Goal: Information Seeking & Learning: Find specific fact

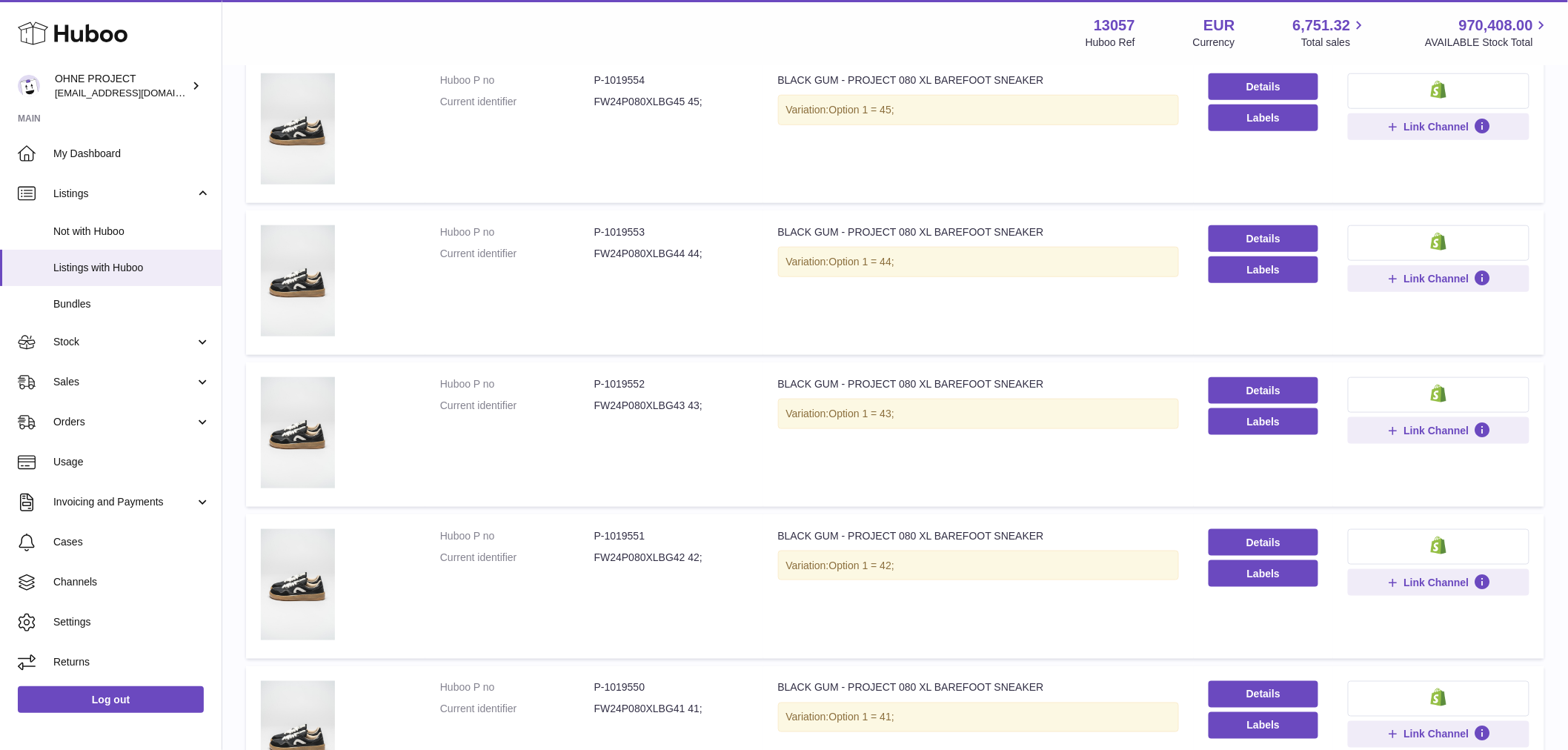
scroll to position [824, 0]
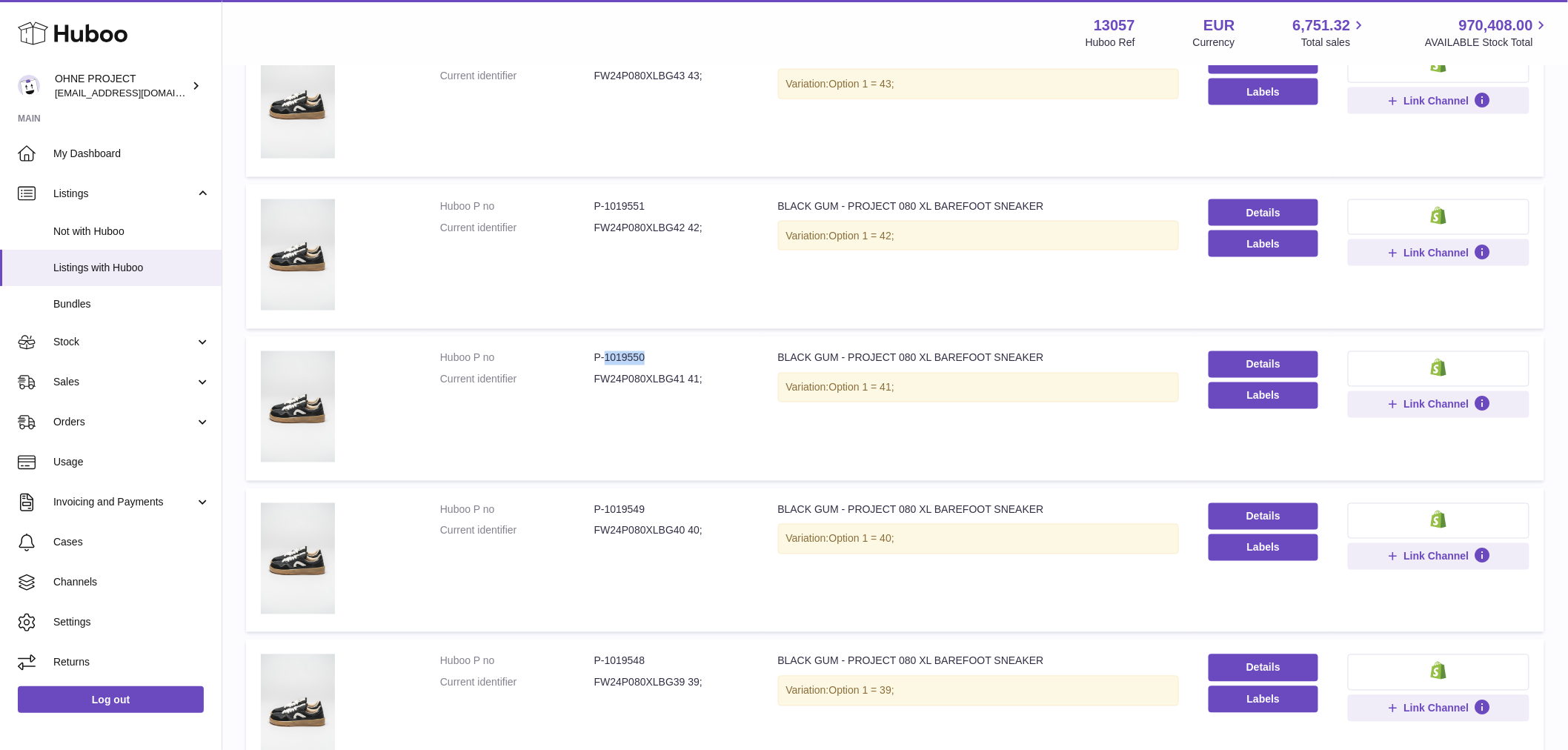
drag, startPoint x: 602, startPoint y: 356, endPoint x: 663, endPoint y: 348, distance: 61.5
click at [663, 351] on dd "P-1019550" at bounding box center [672, 357] width 154 height 14
copy dd "1019550"
drag, startPoint x: 604, startPoint y: 202, endPoint x: 661, endPoint y: 198, distance: 57.1
click at [661, 199] on dd "P-1019551" at bounding box center [672, 206] width 154 height 14
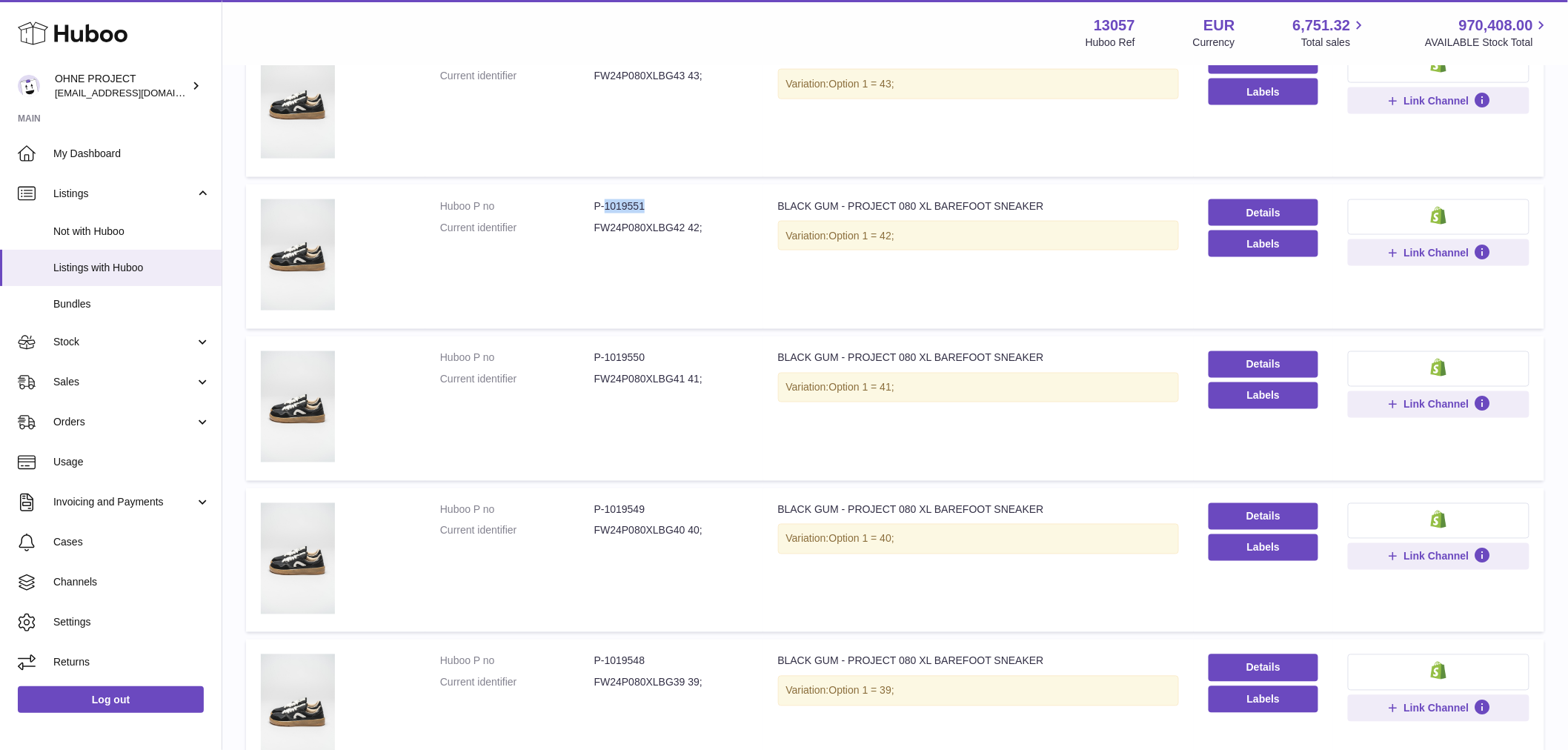
copy dd "1019551"
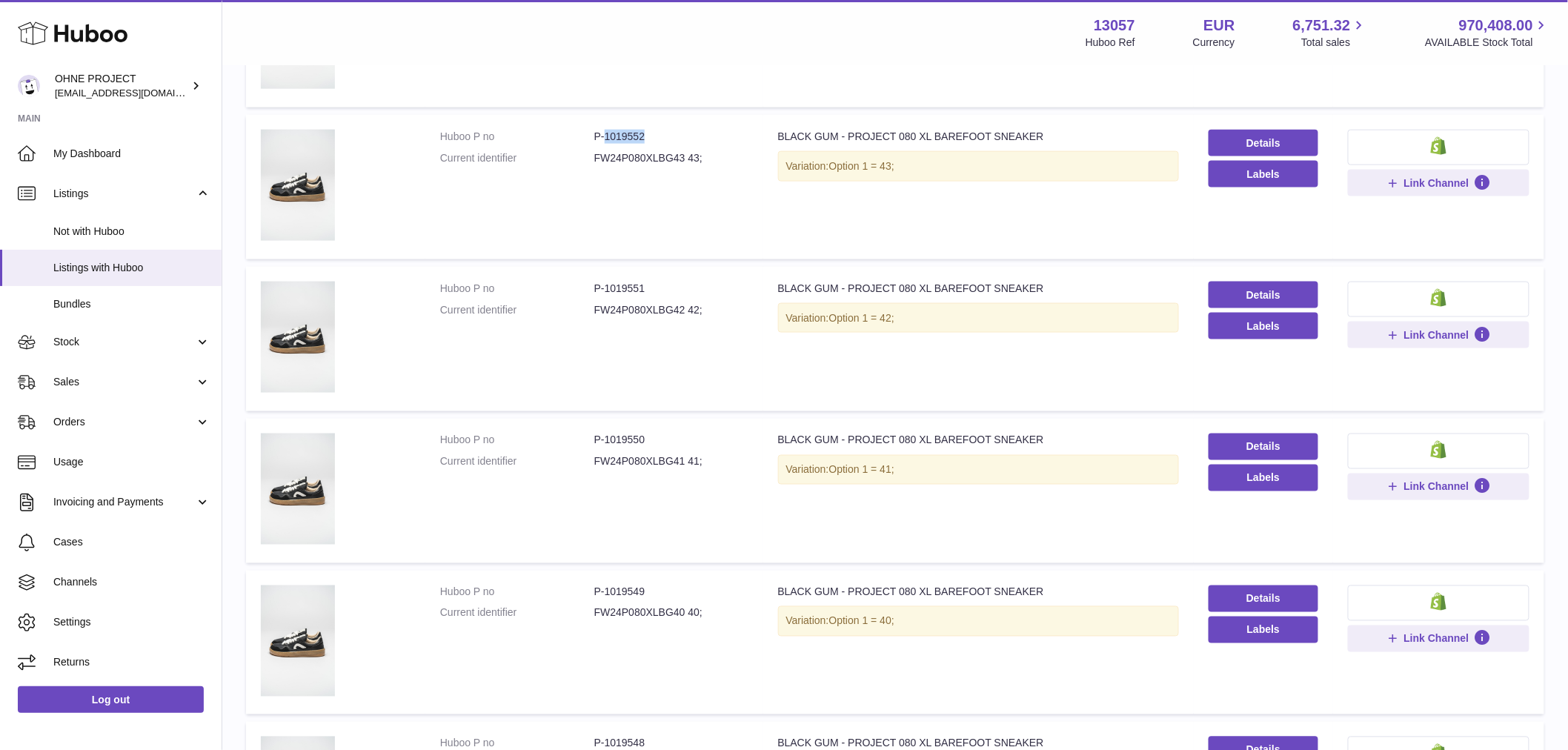
drag, startPoint x: 602, startPoint y: 140, endPoint x: 665, endPoint y: 134, distance: 63.3
click at [665, 134] on dd "P-1019552" at bounding box center [672, 136] width 154 height 14
copy dd "1019552"
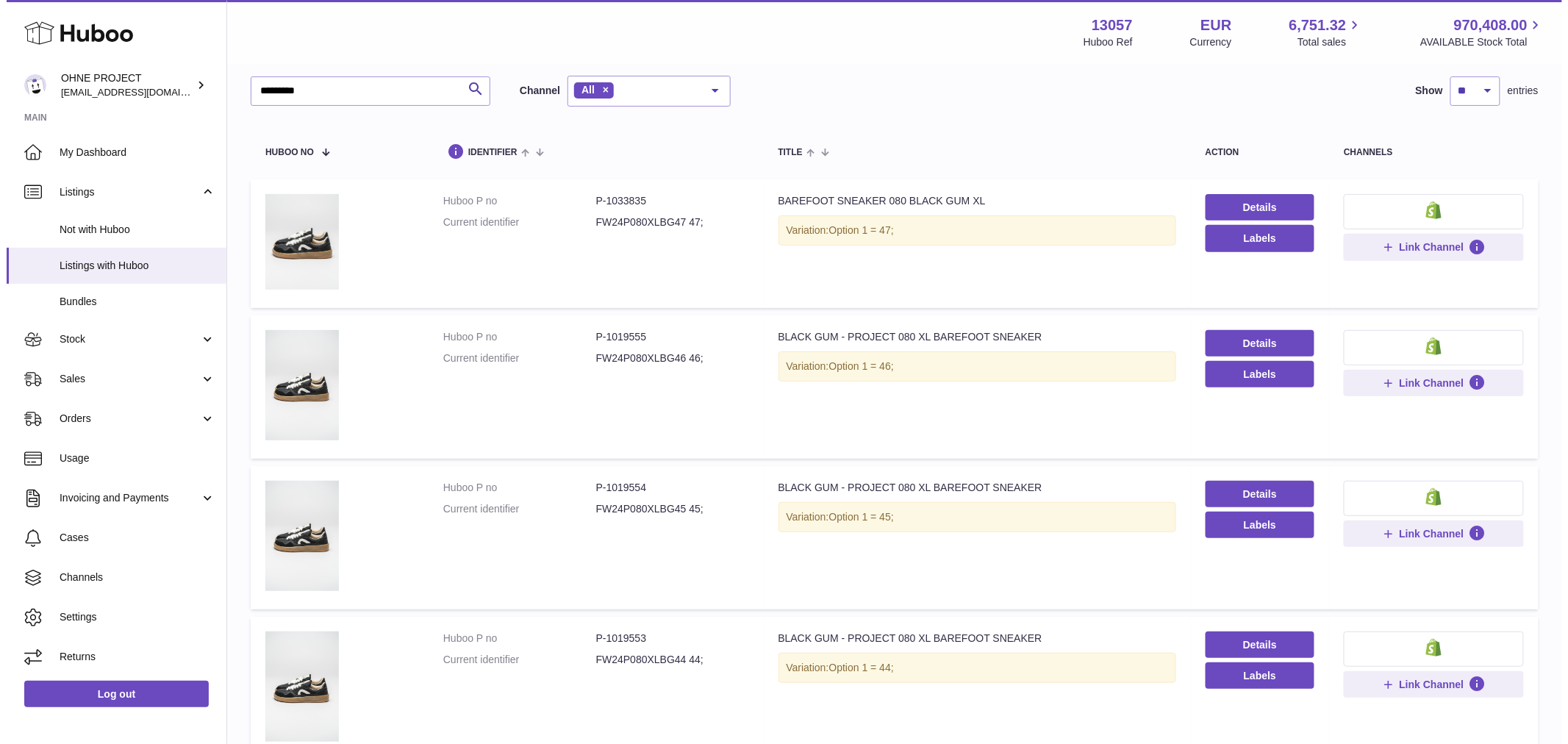
scroll to position [0, 0]
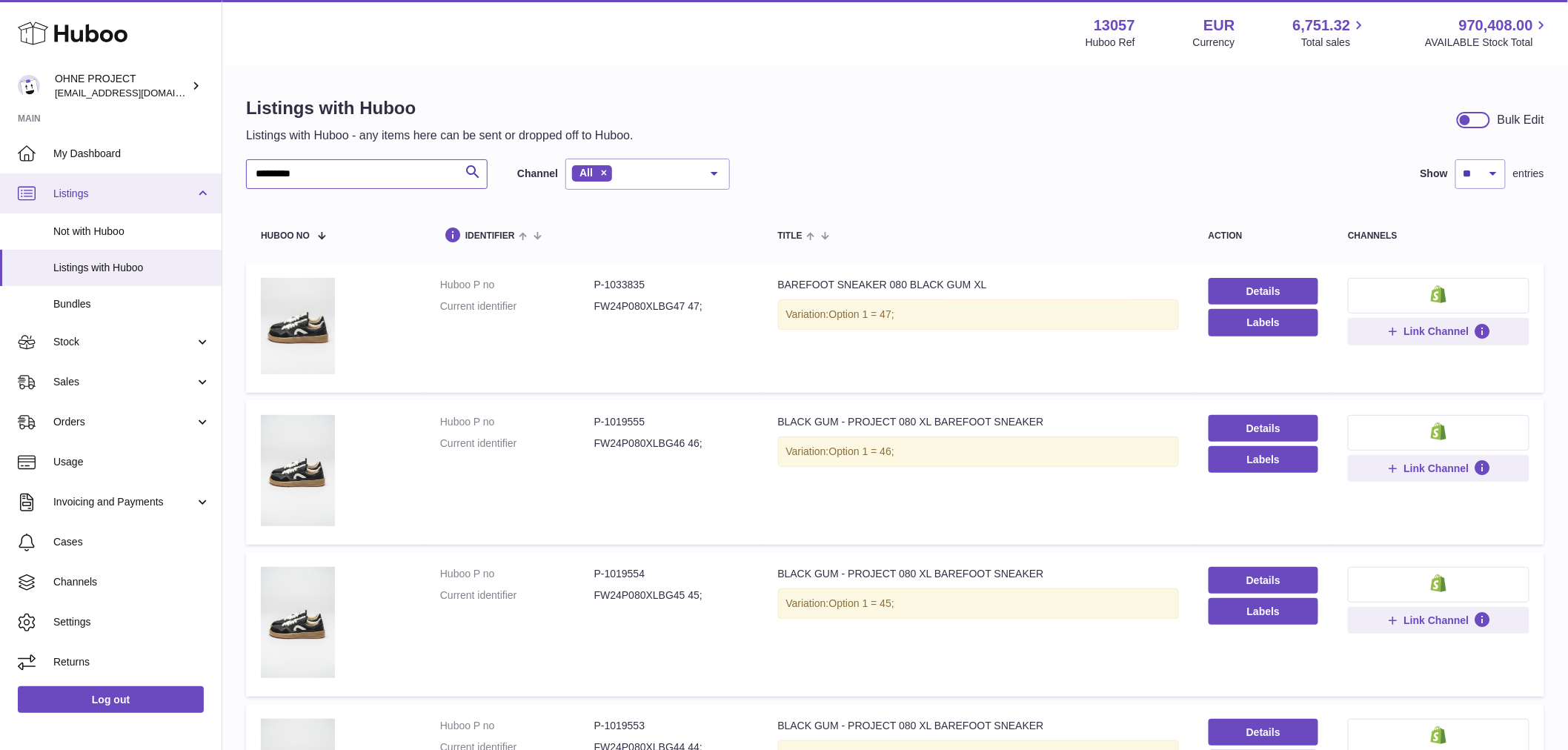
drag, startPoint x: 343, startPoint y: 167, endPoint x: 213, endPoint y: 181, distance: 130.8
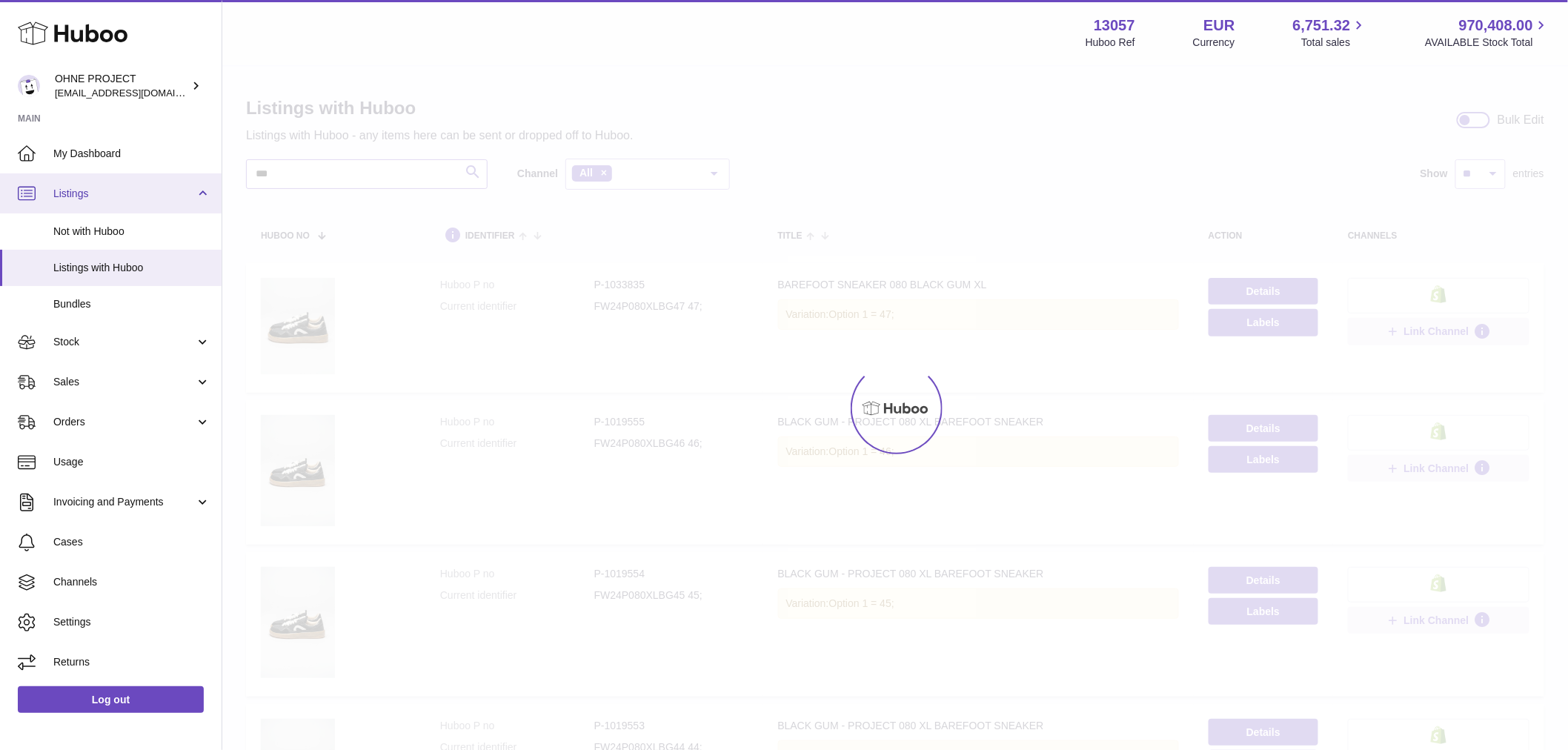
type input "***"
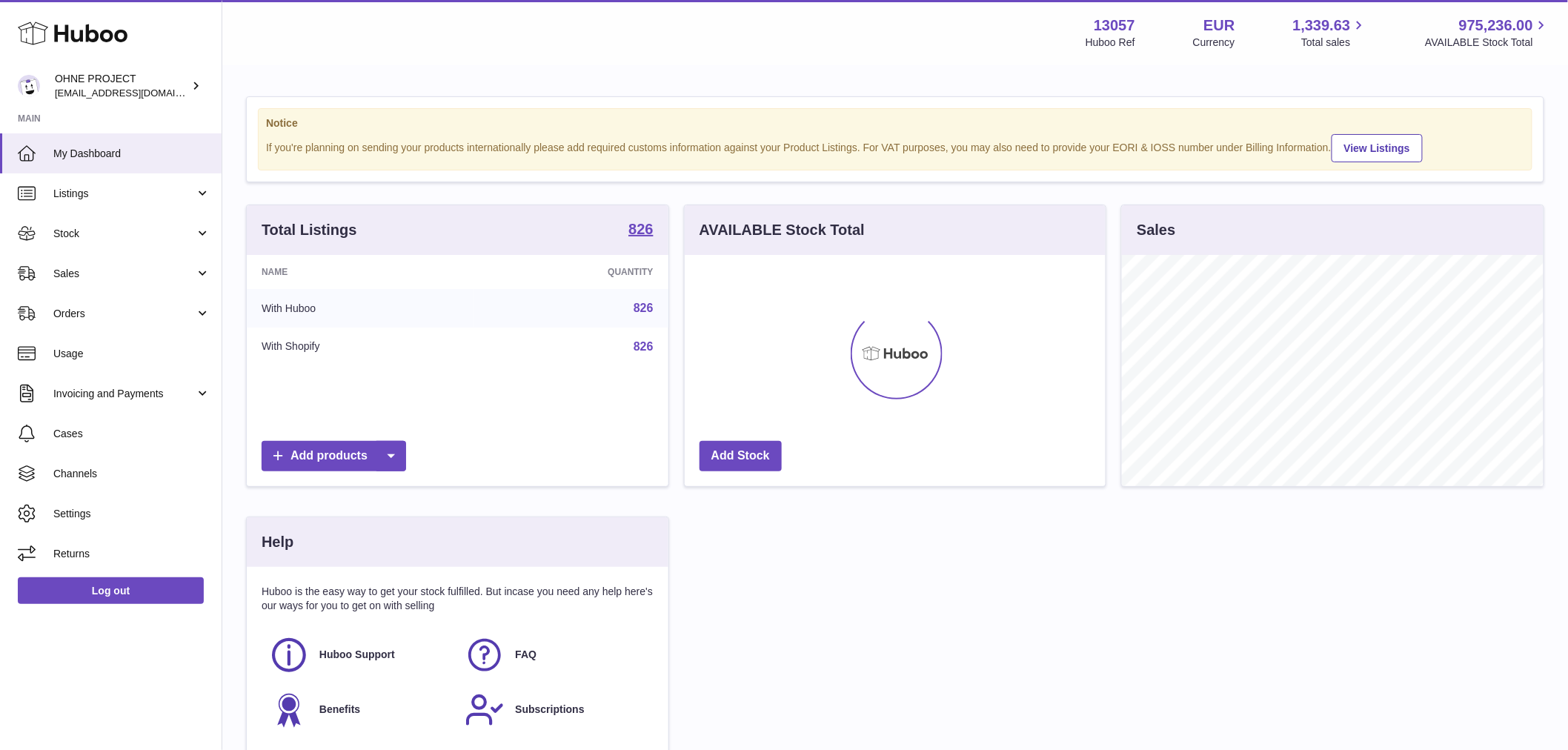
scroll to position [231, 421]
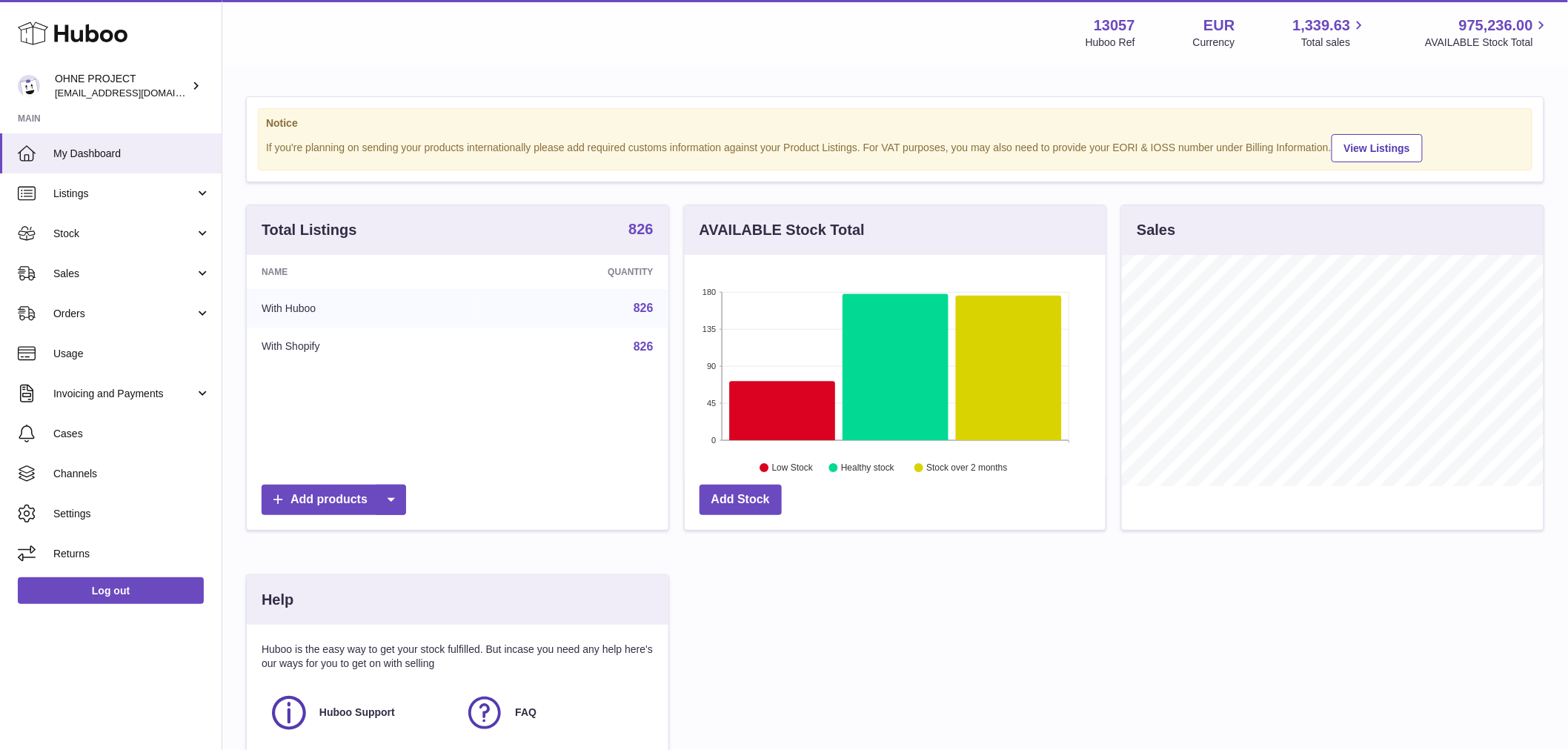
click at [649, 236] on strong "826" at bounding box center [640, 229] width 24 height 15
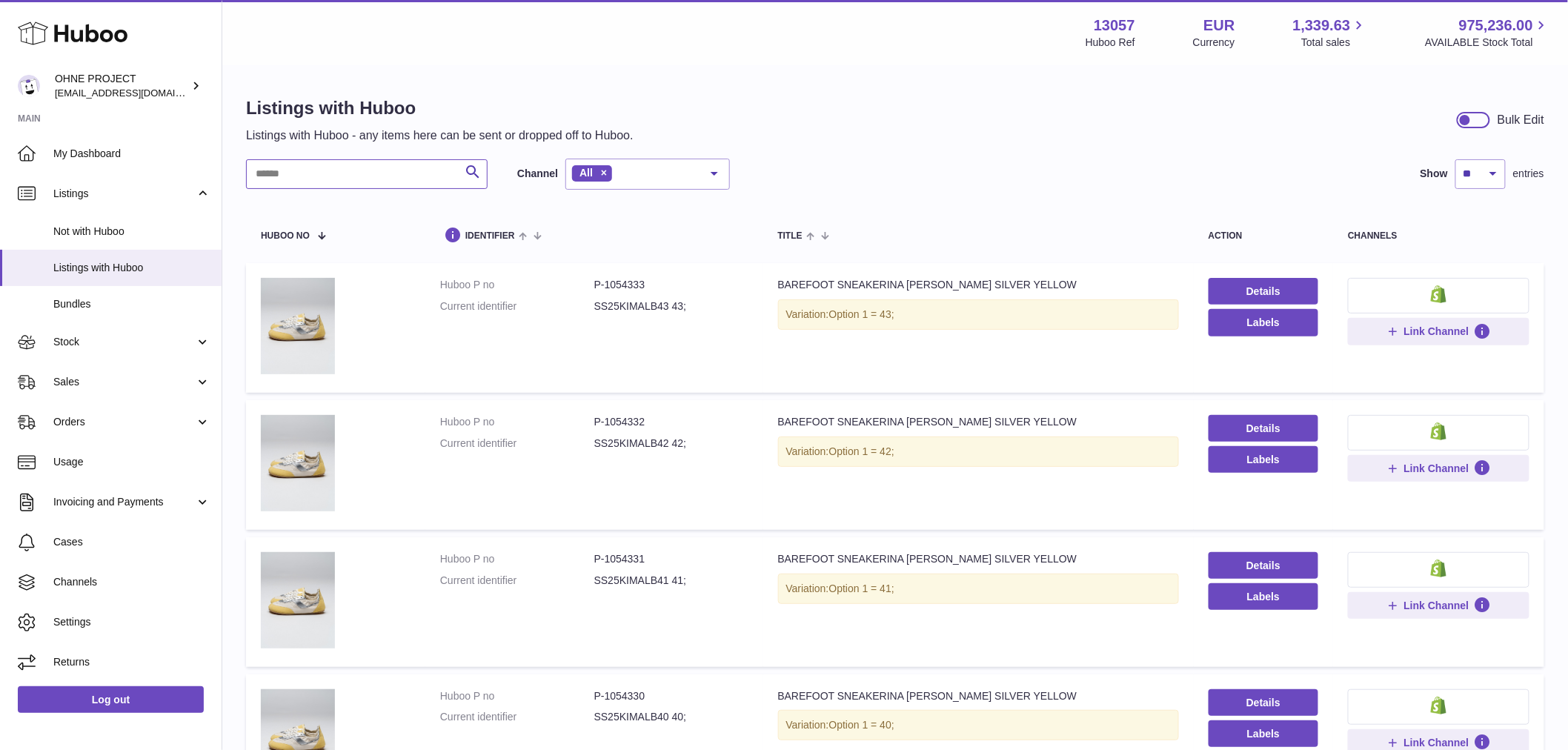
click at [382, 172] on input "text" at bounding box center [367, 174] width 242 height 30
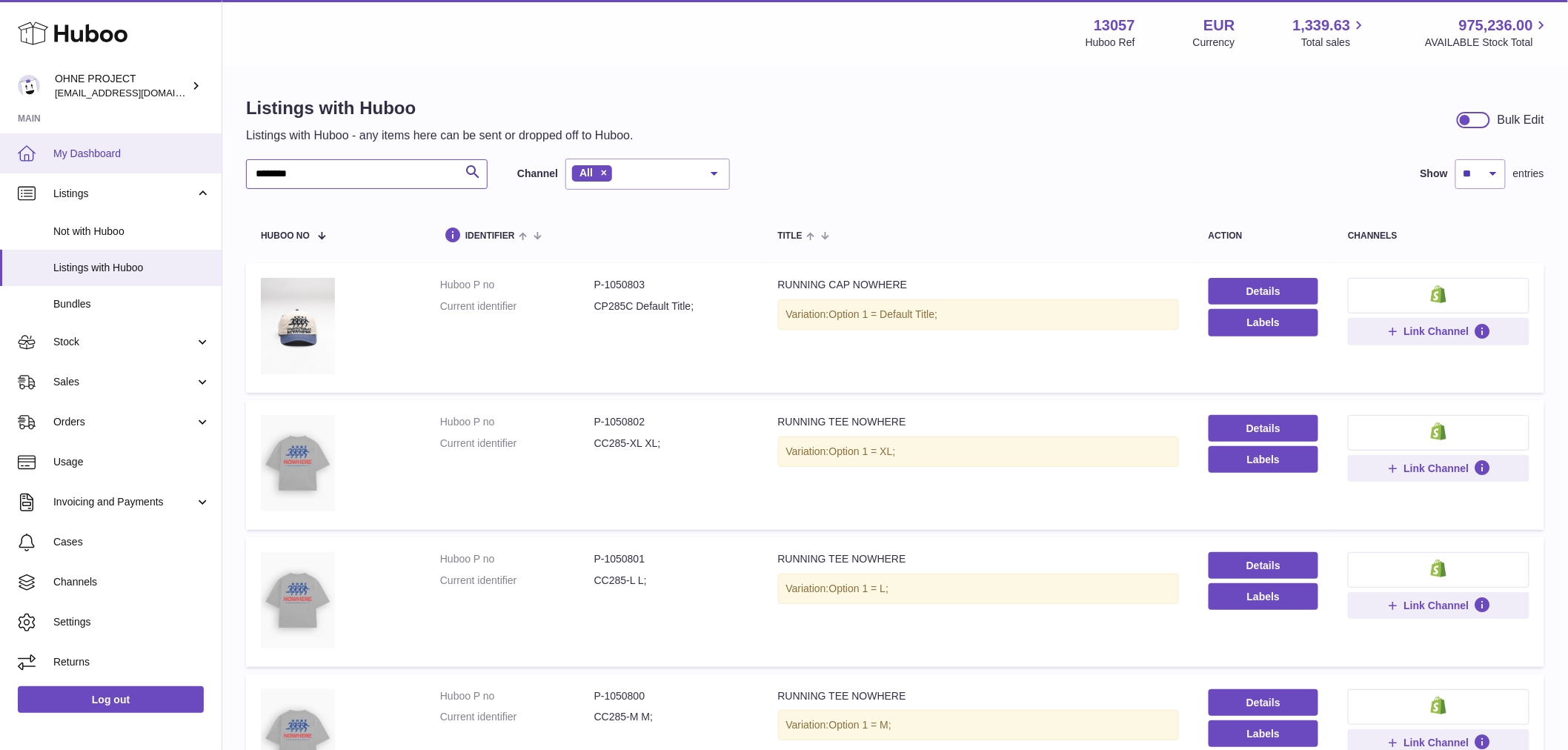
drag, startPoint x: 314, startPoint y: 183, endPoint x: 171, endPoint y: 165, distance: 144.1
click at [171, 165] on div "Huboo OHNE PROJECT [EMAIL_ADDRESS][DOMAIN_NAME] Main My Dashboard Listings Not …" at bounding box center [784, 532] width 1568 height 1065
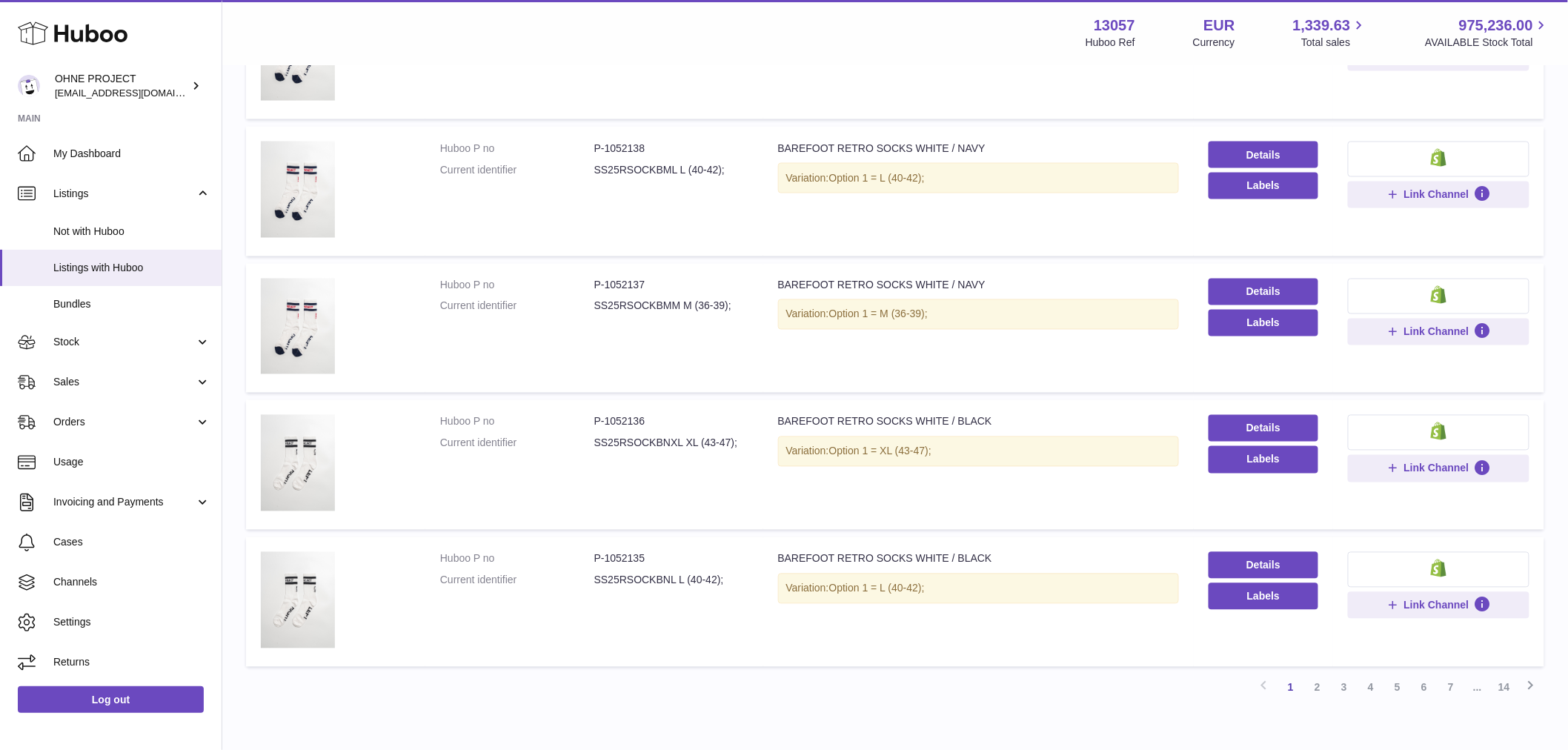
scroll to position [1063, 0]
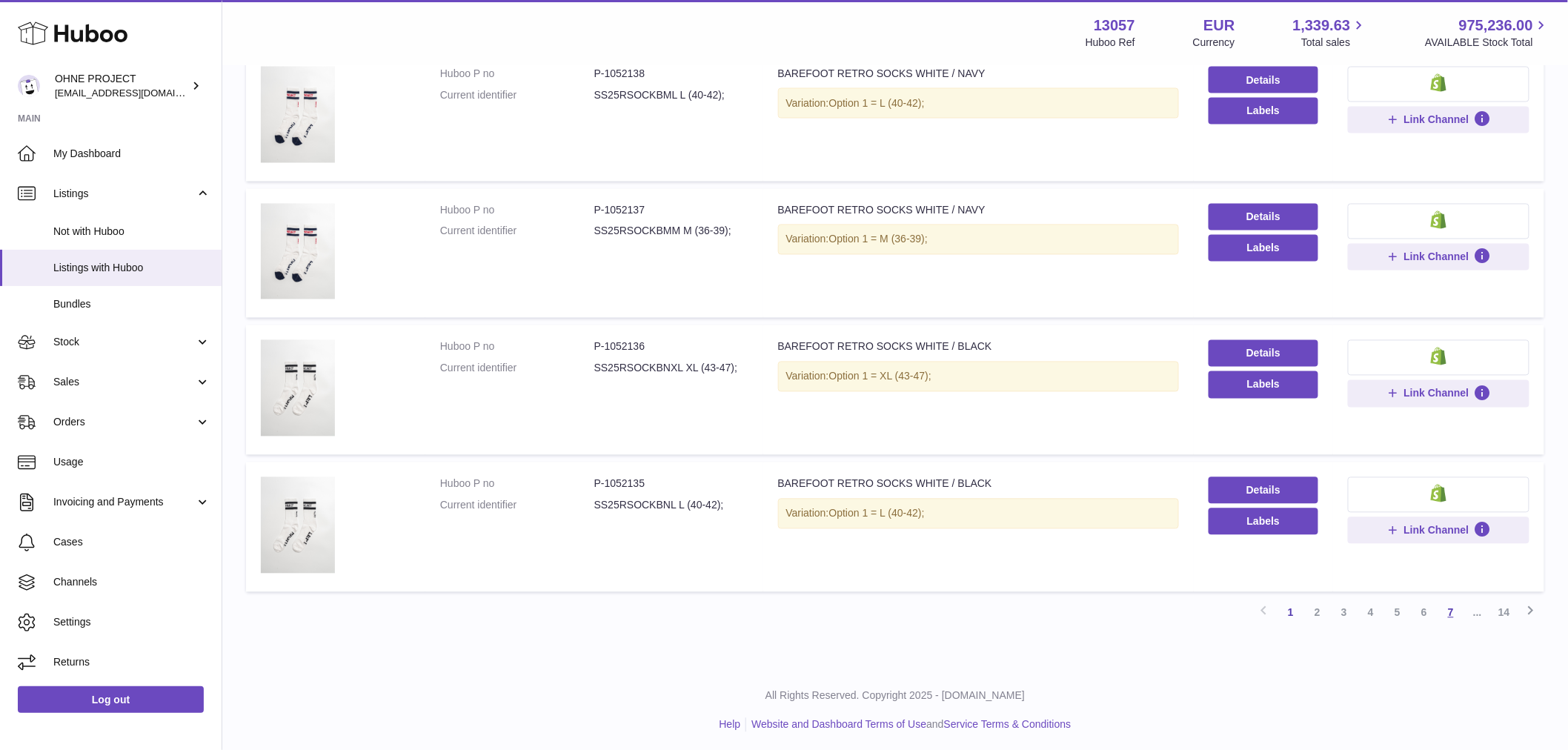
type input "*****"
click at [1454, 606] on link "7" at bounding box center [1451, 612] width 27 height 27
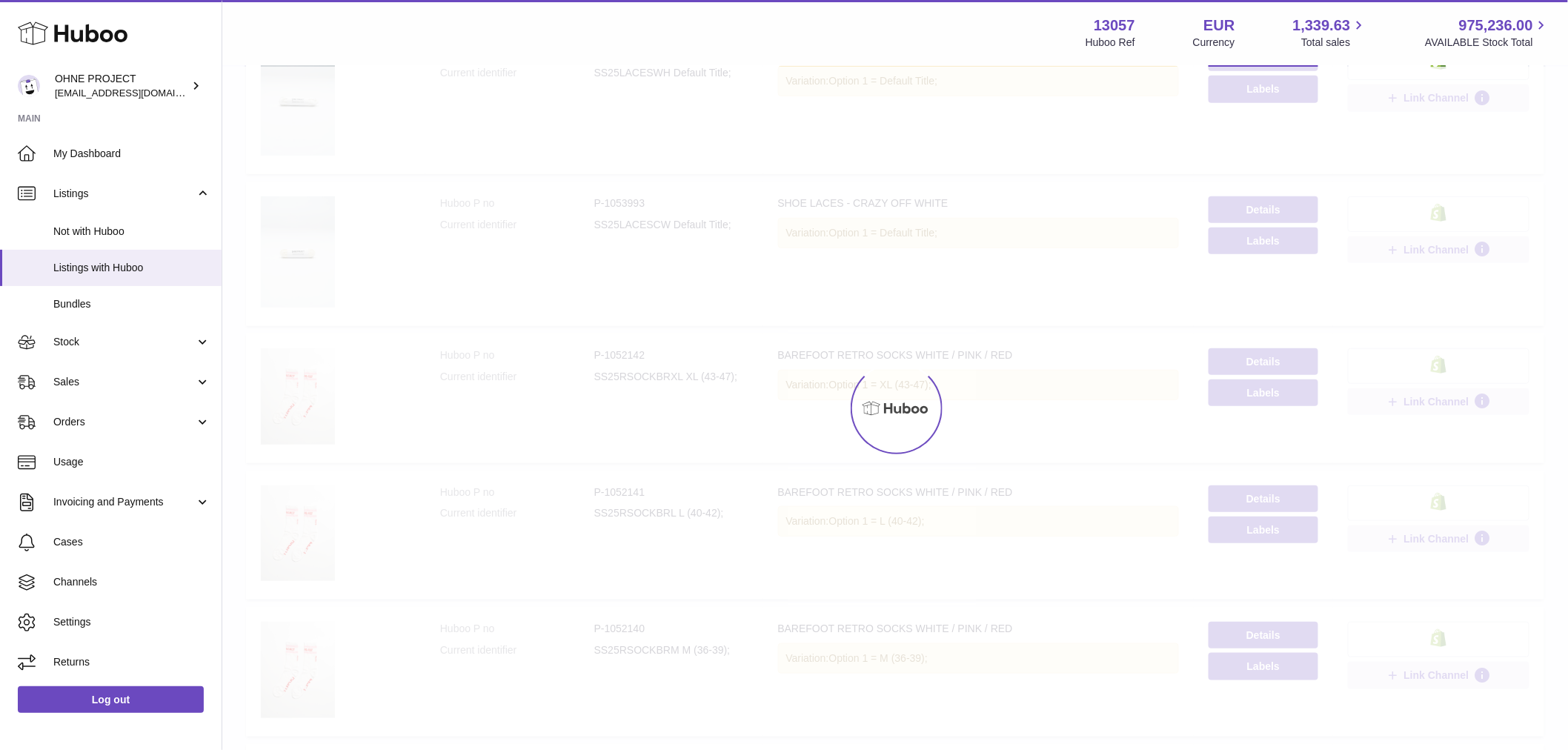
scroll to position [67, 0]
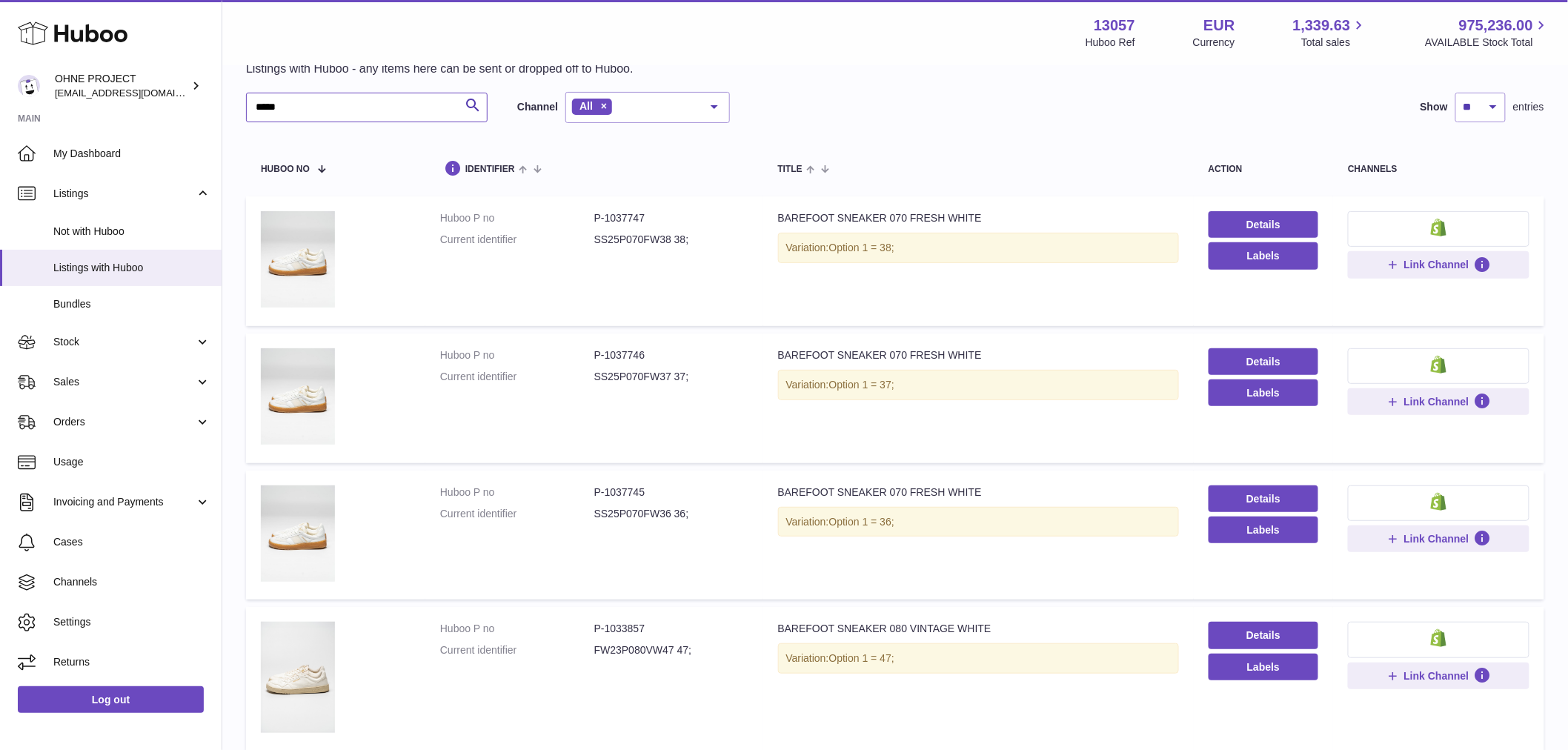
drag, startPoint x: 304, startPoint y: 114, endPoint x: 235, endPoint y: 126, distance: 70.0
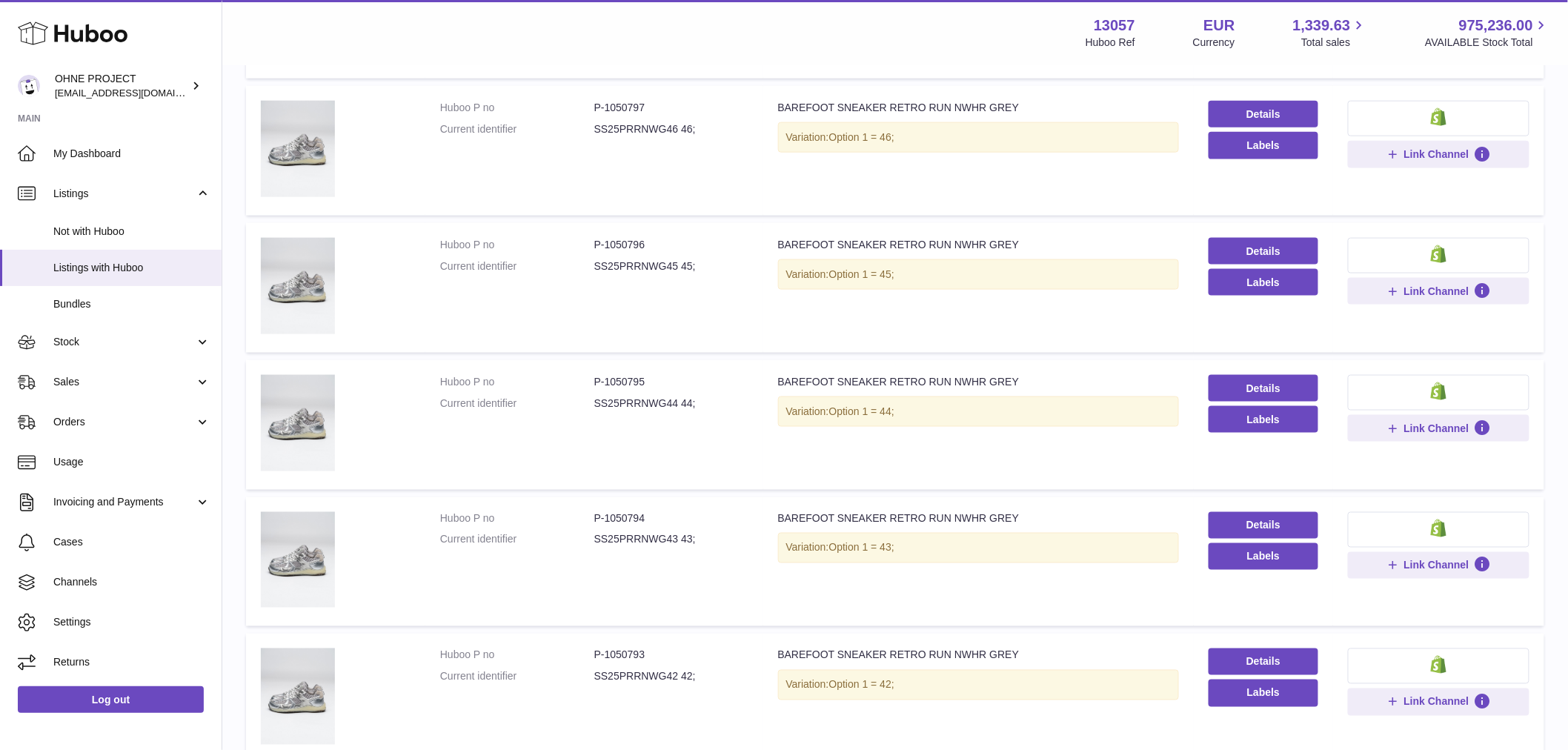
scroll to position [166, 0]
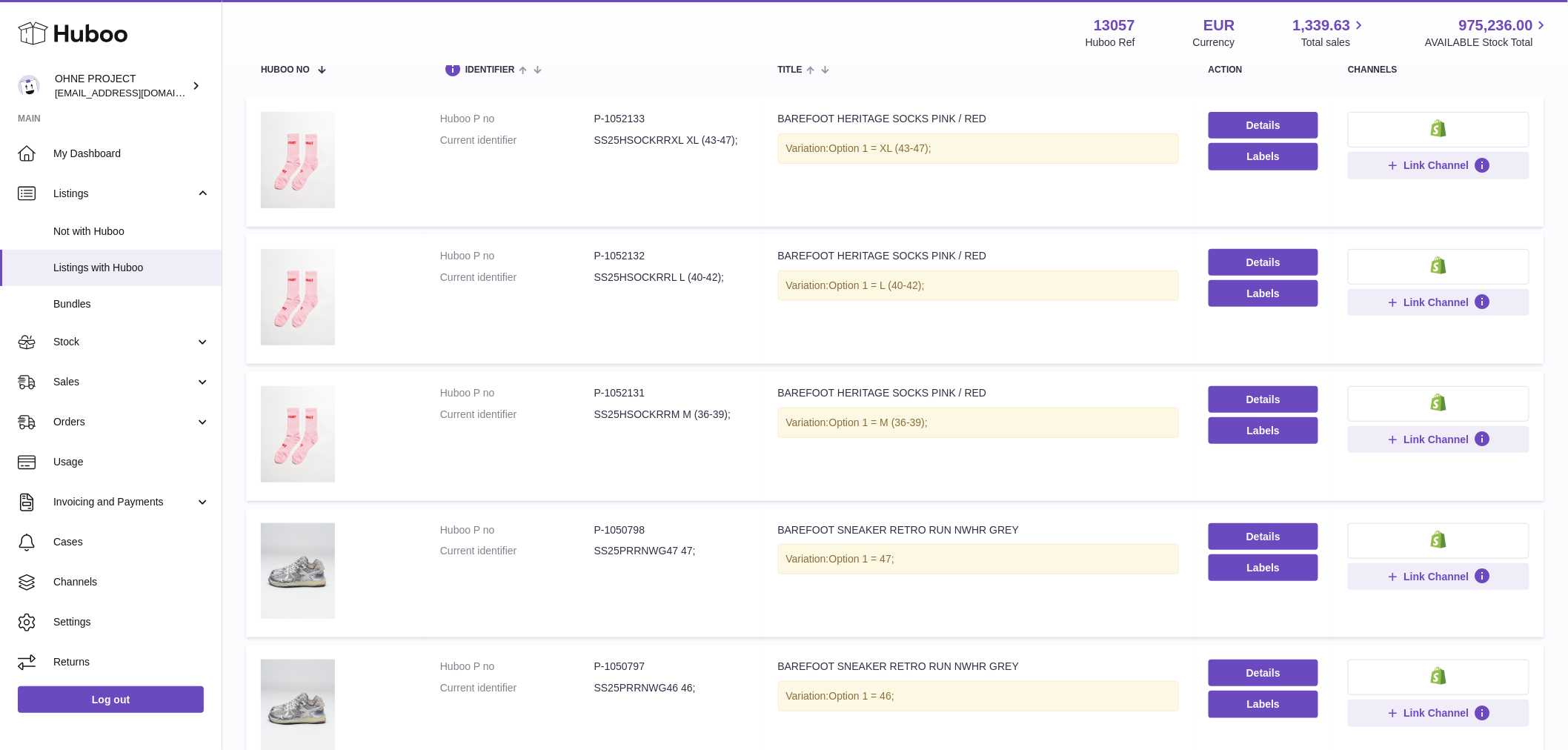
scroll to position [2, 0]
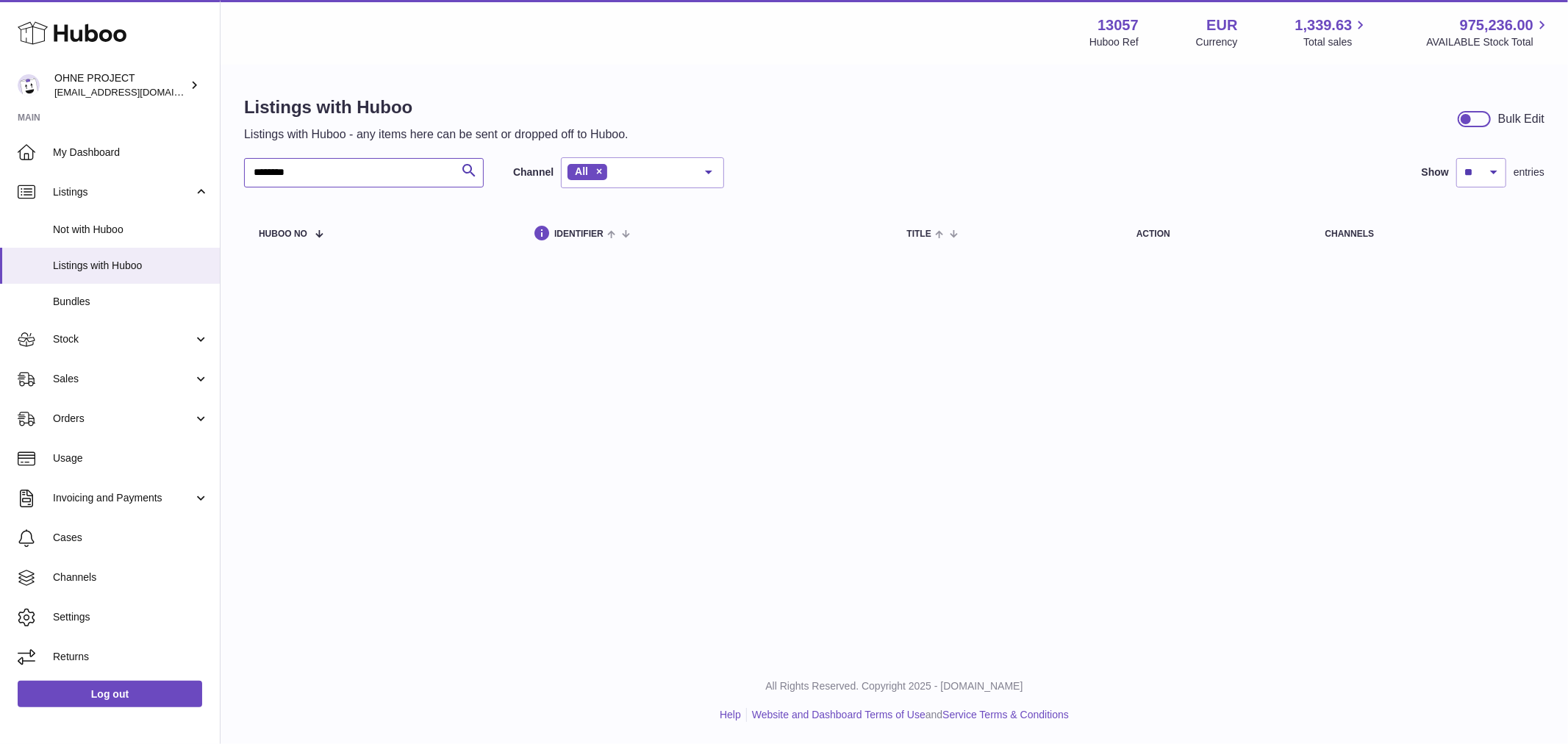
drag, startPoint x: 306, startPoint y: 172, endPoint x: 260, endPoint y: 174, distance: 46.0
click at [262, 174] on input "********" at bounding box center [364, 173] width 240 height 30
type input "*"
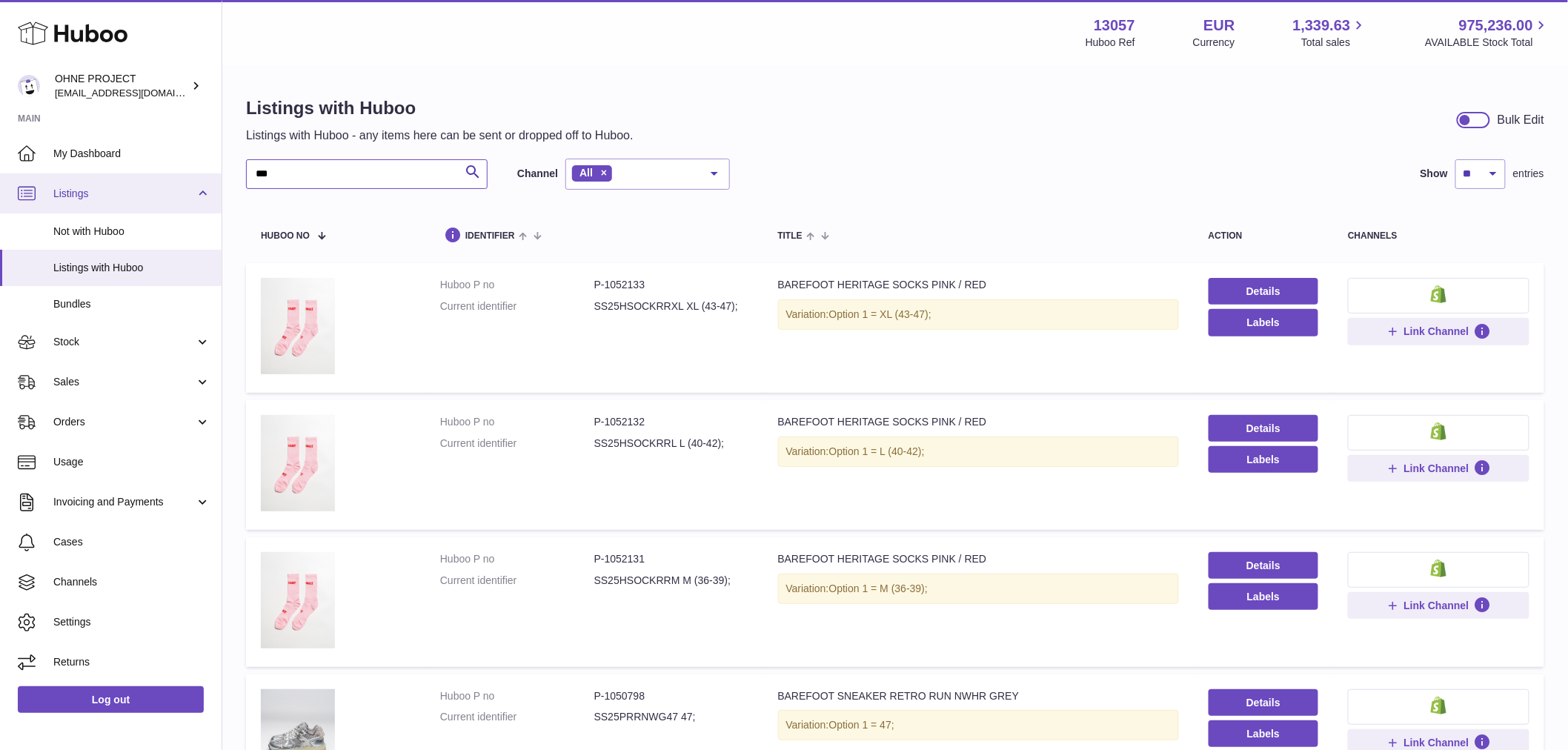
drag, startPoint x: 277, startPoint y: 176, endPoint x: 202, endPoint y: 194, distance: 77.1
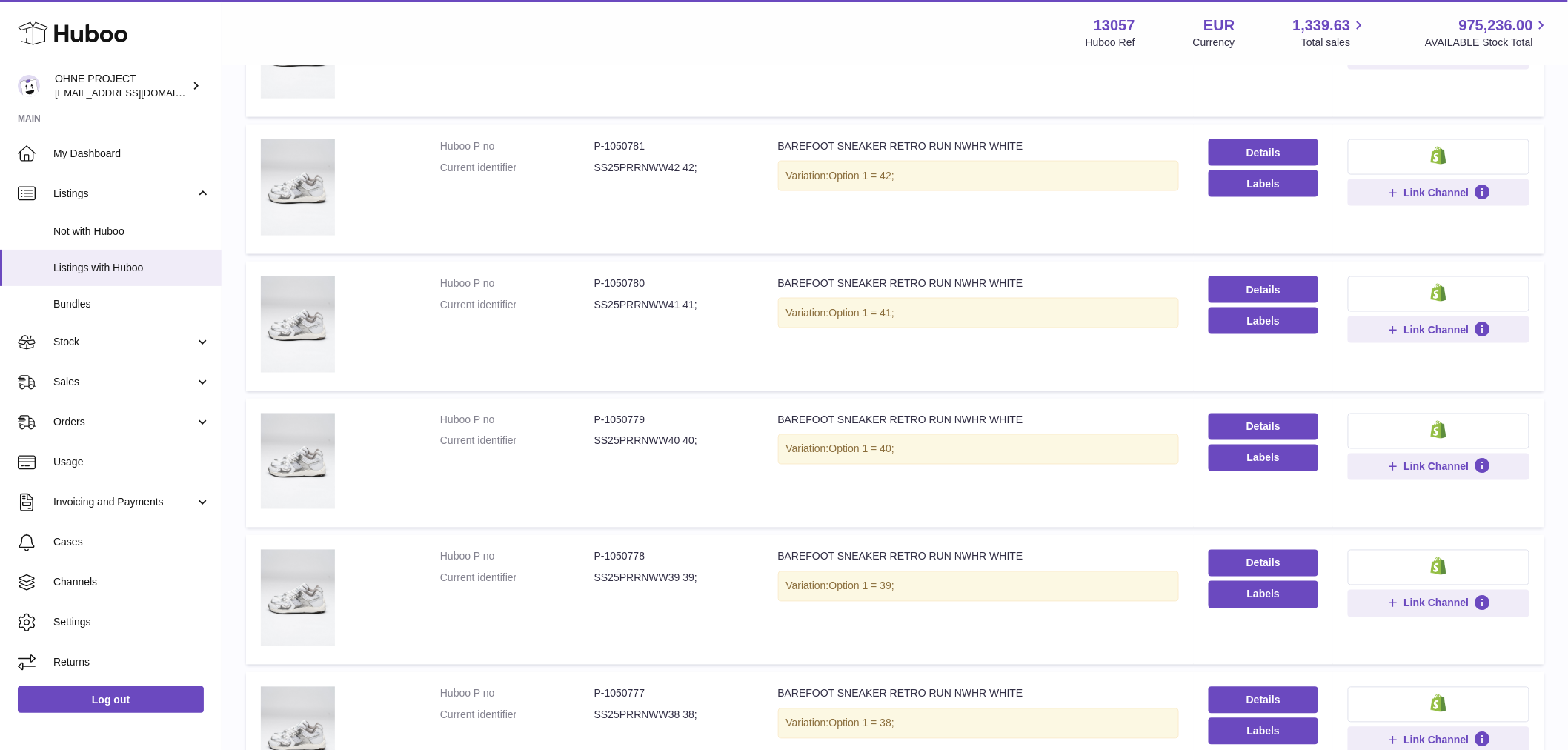
scroll to position [1033, 0]
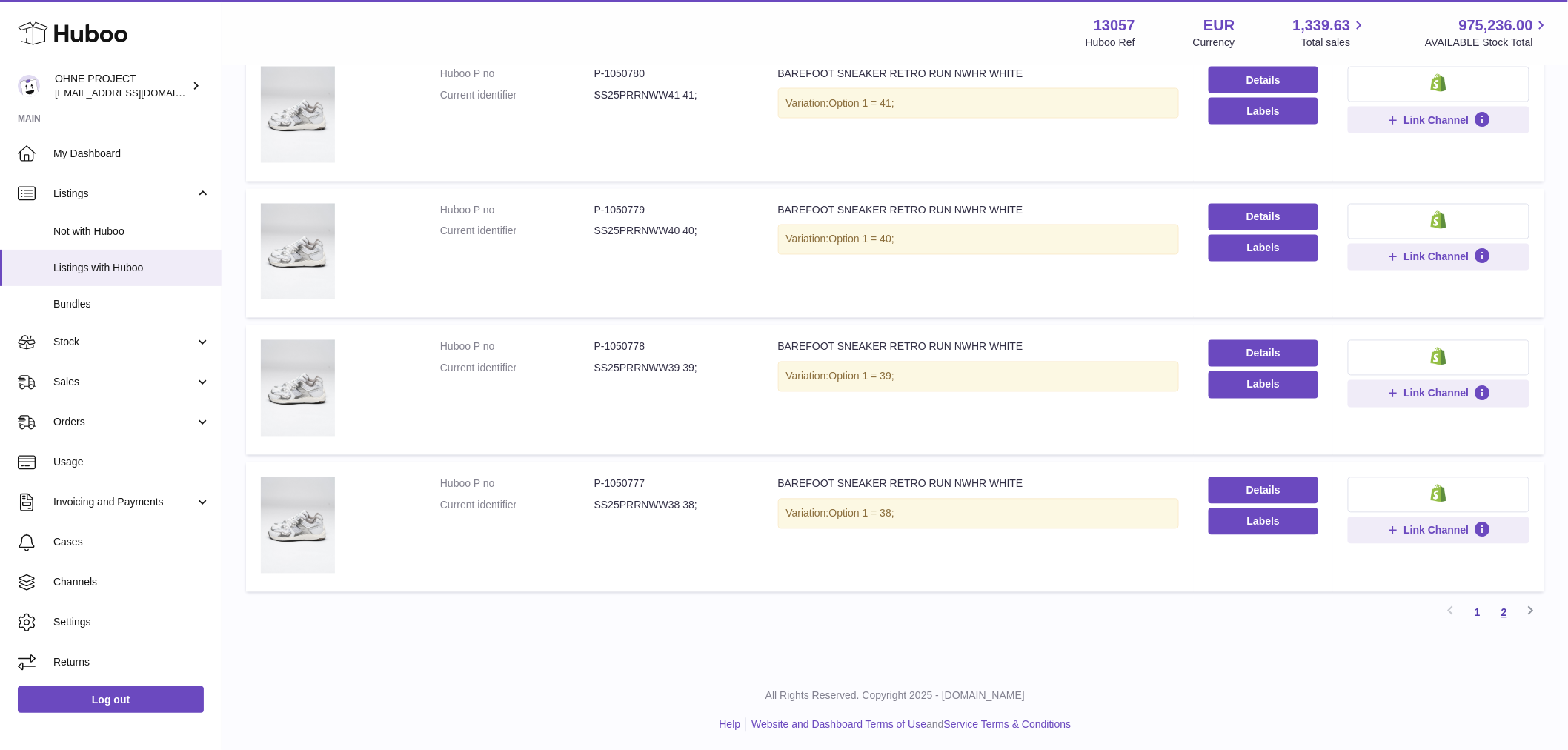
click at [1508, 608] on link "2" at bounding box center [1504, 612] width 27 height 27
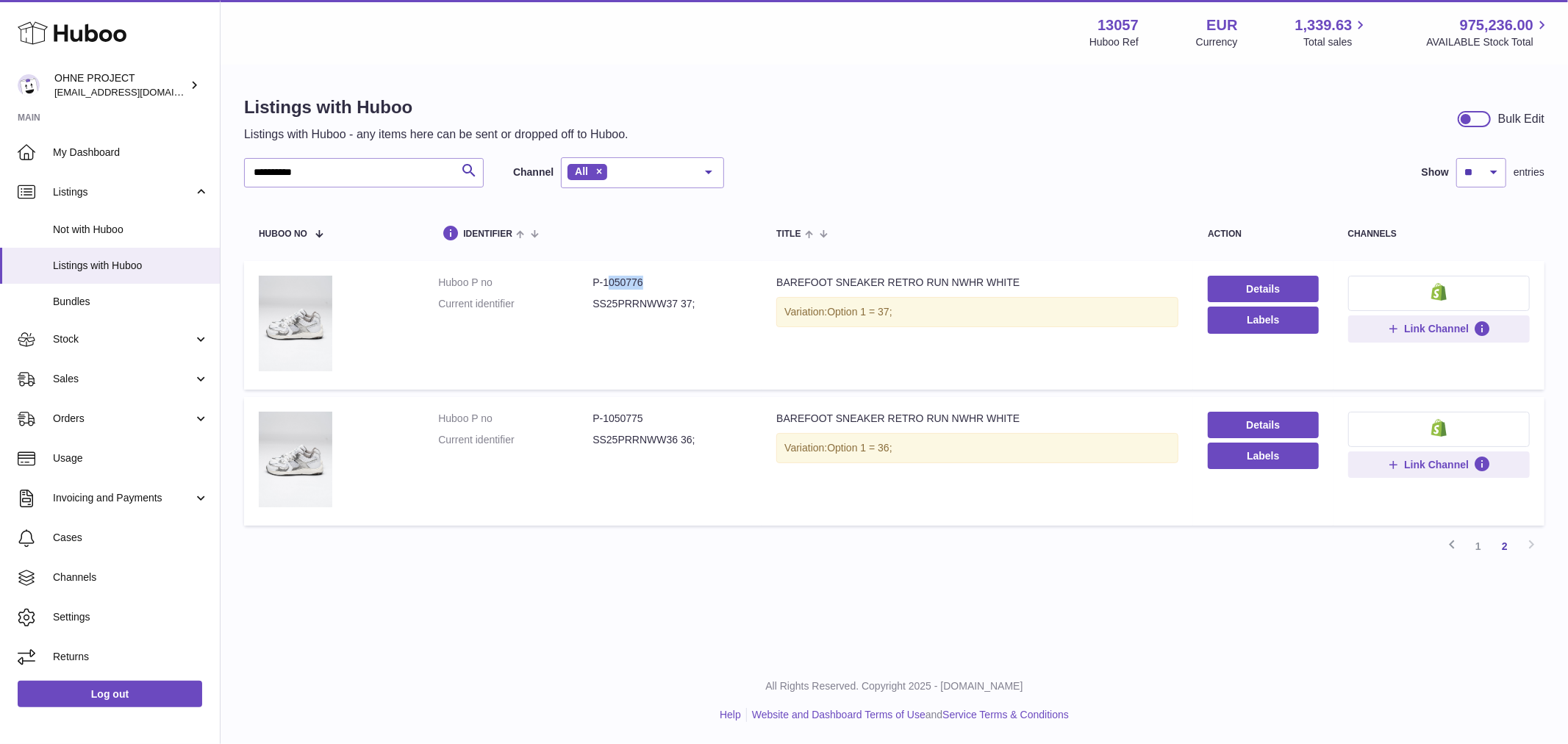
drag, startPoint x: 604, startPoint y: 281, endPoint x: 658, endPoint y: 283, distance: 54.0
click at [658, 283] on dd "P-1050776" at bounding box center [669, 282] width 154 height 14
click at [623, 290] on dl "Huboo P no P-1050776 Current identifier SS25PRRNWW37 37;" at bounding box center [593, 297] width 308 height 42
drag, startPoint x: 599, startPoint y: 281, endPoint x: 663, endPoint y: 281, distance: 64.0
click at [663, 281] on dd "P-1050776" at bounding box center [669, 282] width 154 height 14
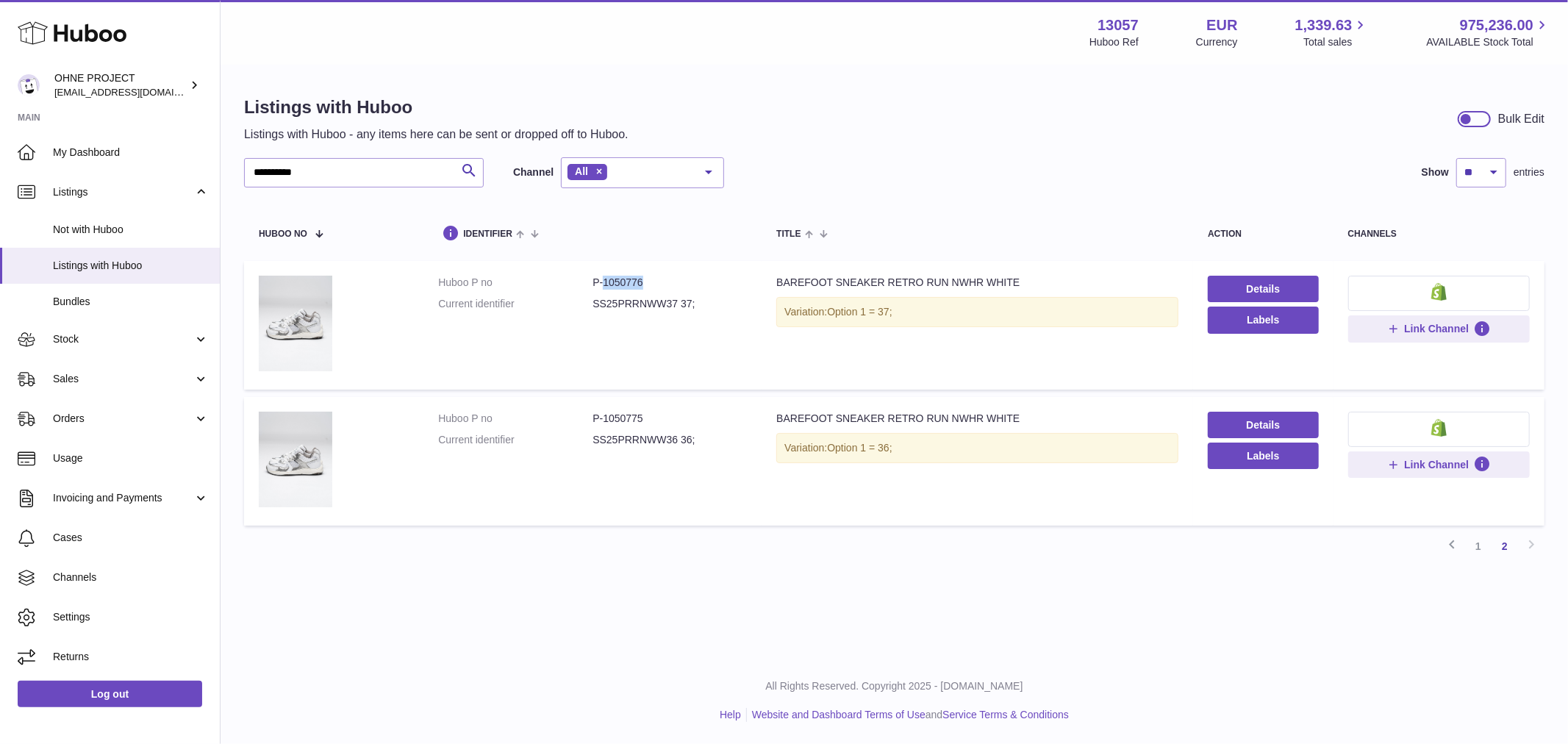
copy dd "1050776"
drag, startPoint x: 601, startPoint y: 416, endPoint x: 652, endPoint y: 402, distance: 52.9
click at [652, 402] on td "Huboo P no P-1050775 Current identifier SS25PRRNWW36 36;" at bounding box center [593, 461] width 338 height 128
copy dd "1050775"
click at [1473, 545] on link "1" at bounding box center [1478, 546] width 27 height 27
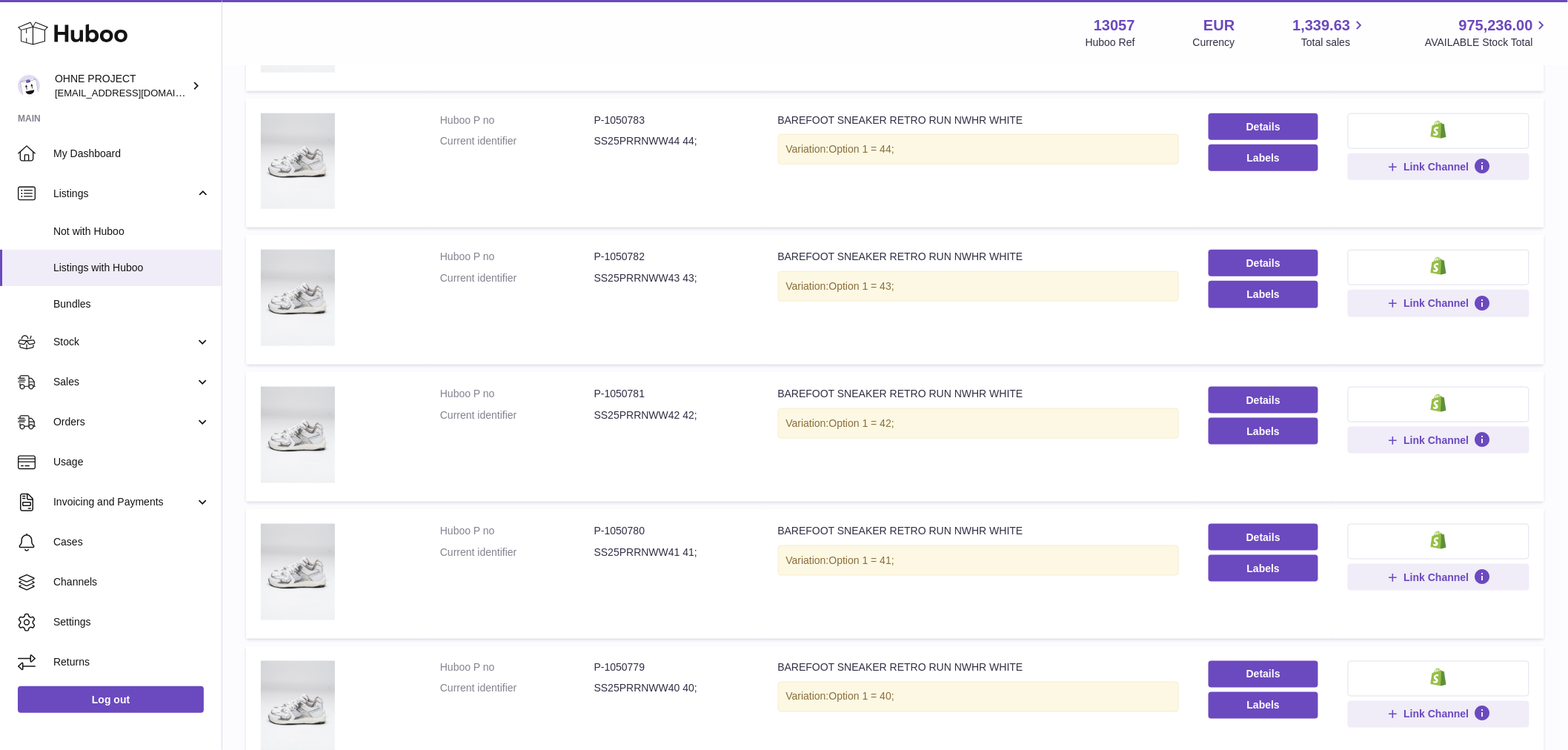
scroll to position [741, 0]
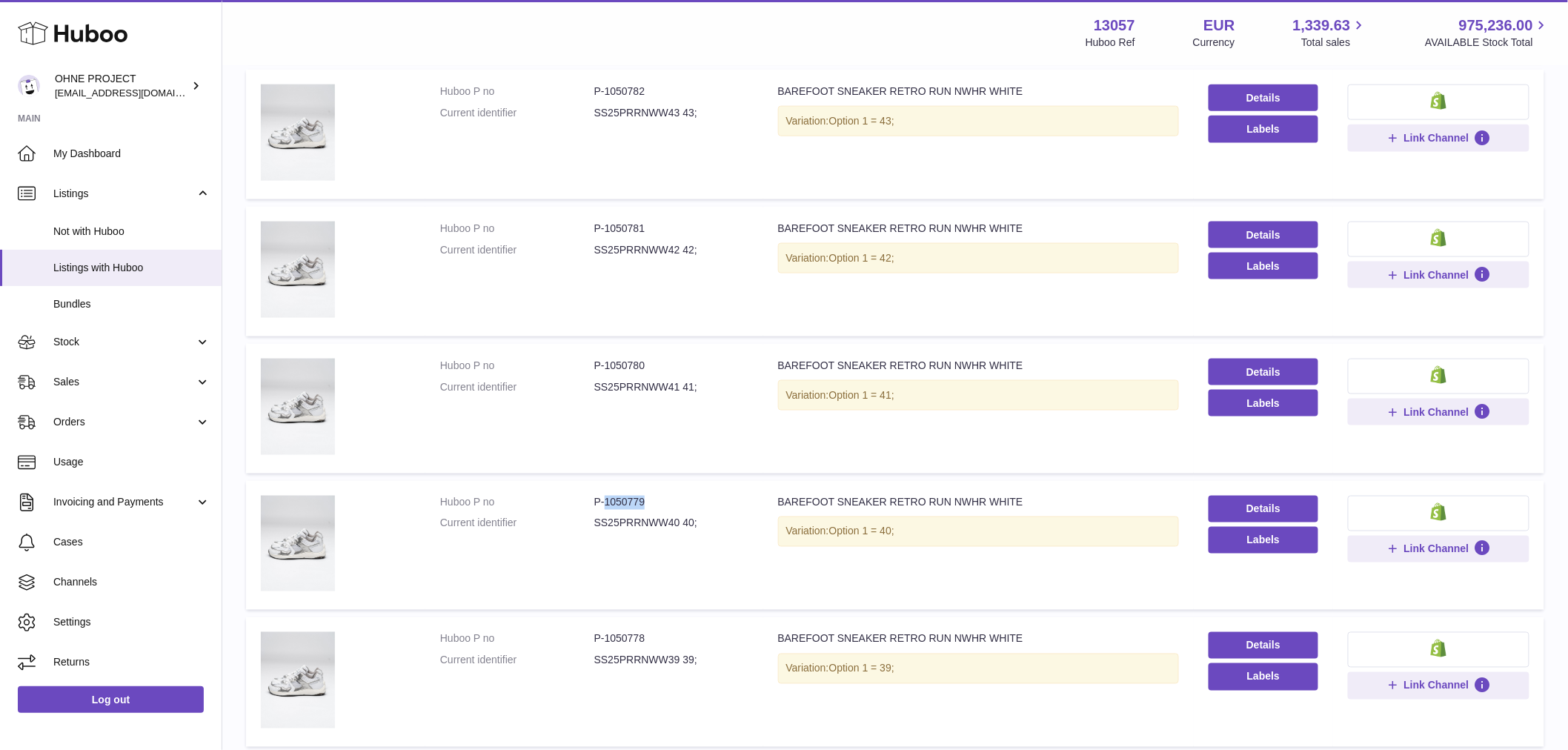
drag, startPoint x: 602, startPoint y: 500, endPoint x: 690, endPoint y: 490, distance: 88.6
click at [692, 496] on dd "P-1050779" at bounding box center [672, 502] width 154 height 14
copy dd "1050779"
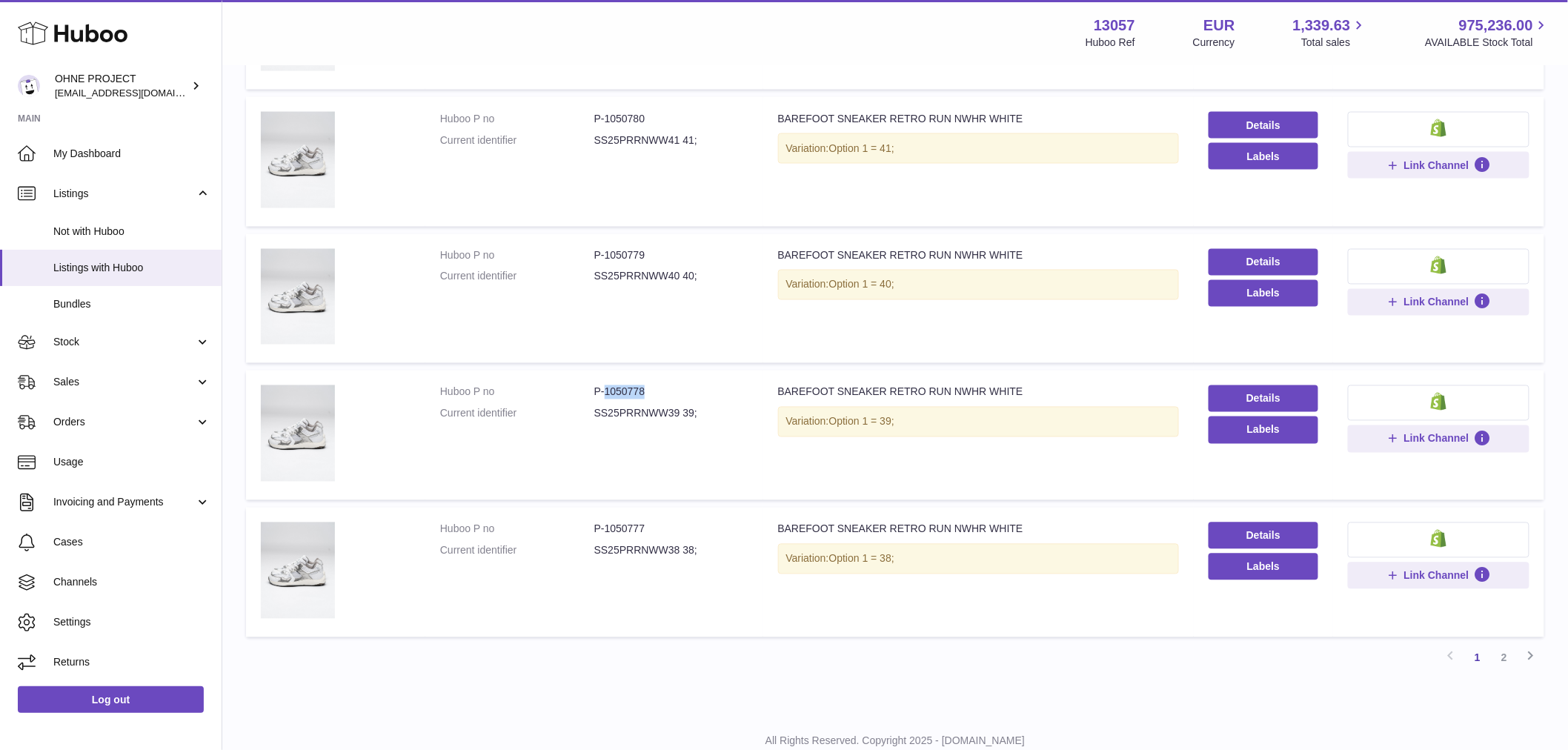
drag, startPoint x: 602, startPoint y: 389, endPoint x: 665, endPoint y: 381, distance: 63.5
click at [667, 385] on dd "P-1050778" at bounding box center [672, 392] width 154 height 14
copy dd "1050778"
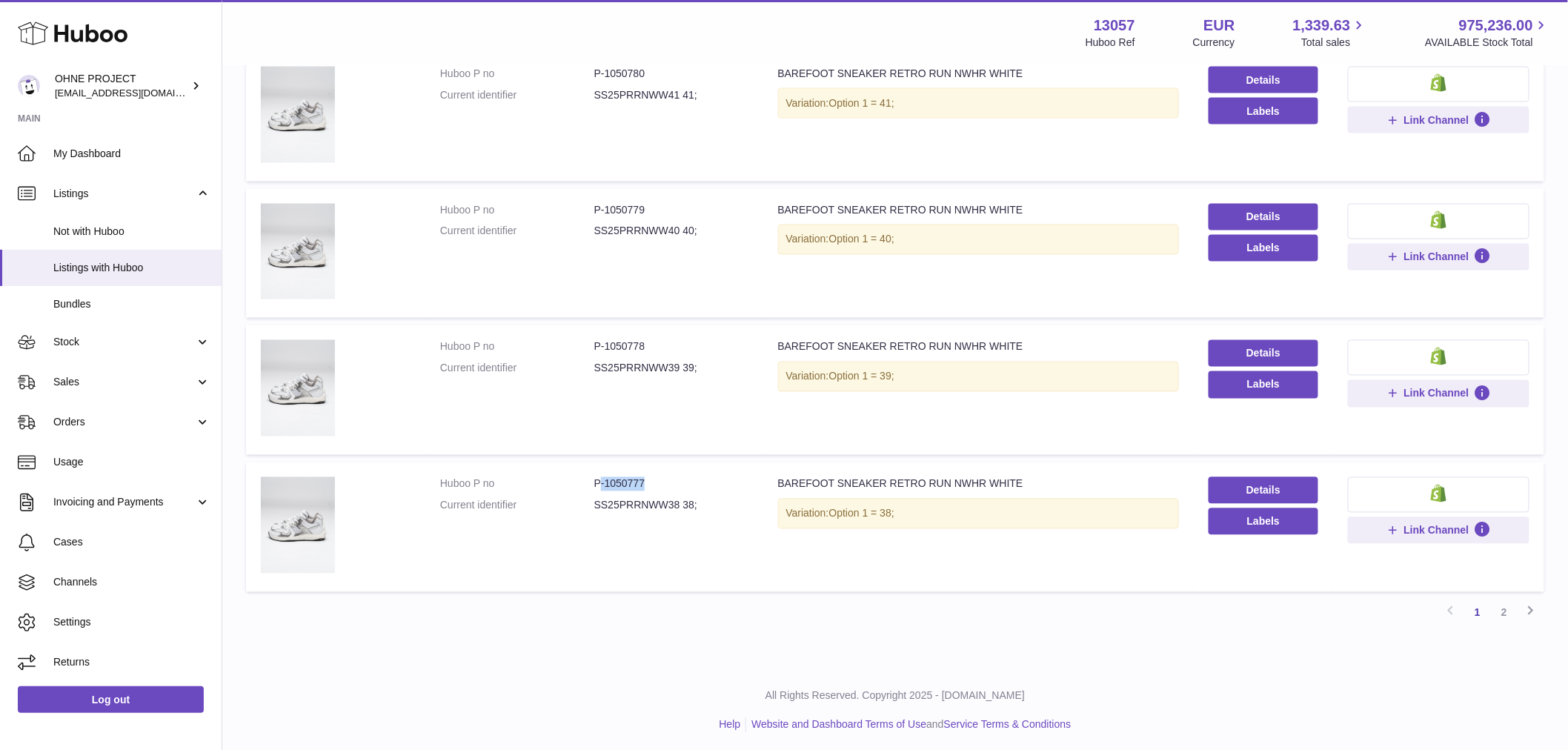
drag, startPoint x: 600, startPoint y: 482, endPoint x: 646, endPoint y: 478, distance: 46.2
click at [646, 478] on dd "P-1050777" at bounding box center [672, 484] width 154 height 14
click at [630, 471] on td "Huboo P no P-1050777 Current identifier SS25PRRNWW38 38;" at bounding box center [594, 527] width 338 height 129
drag, startPoint x: 603, startPoint y: 479, endPoint x: 676, endPoint y: 475, distance: 73.1
click at [676, 477] on dd "P-1050777" at bounding box center [672, 484] width 154 height 14
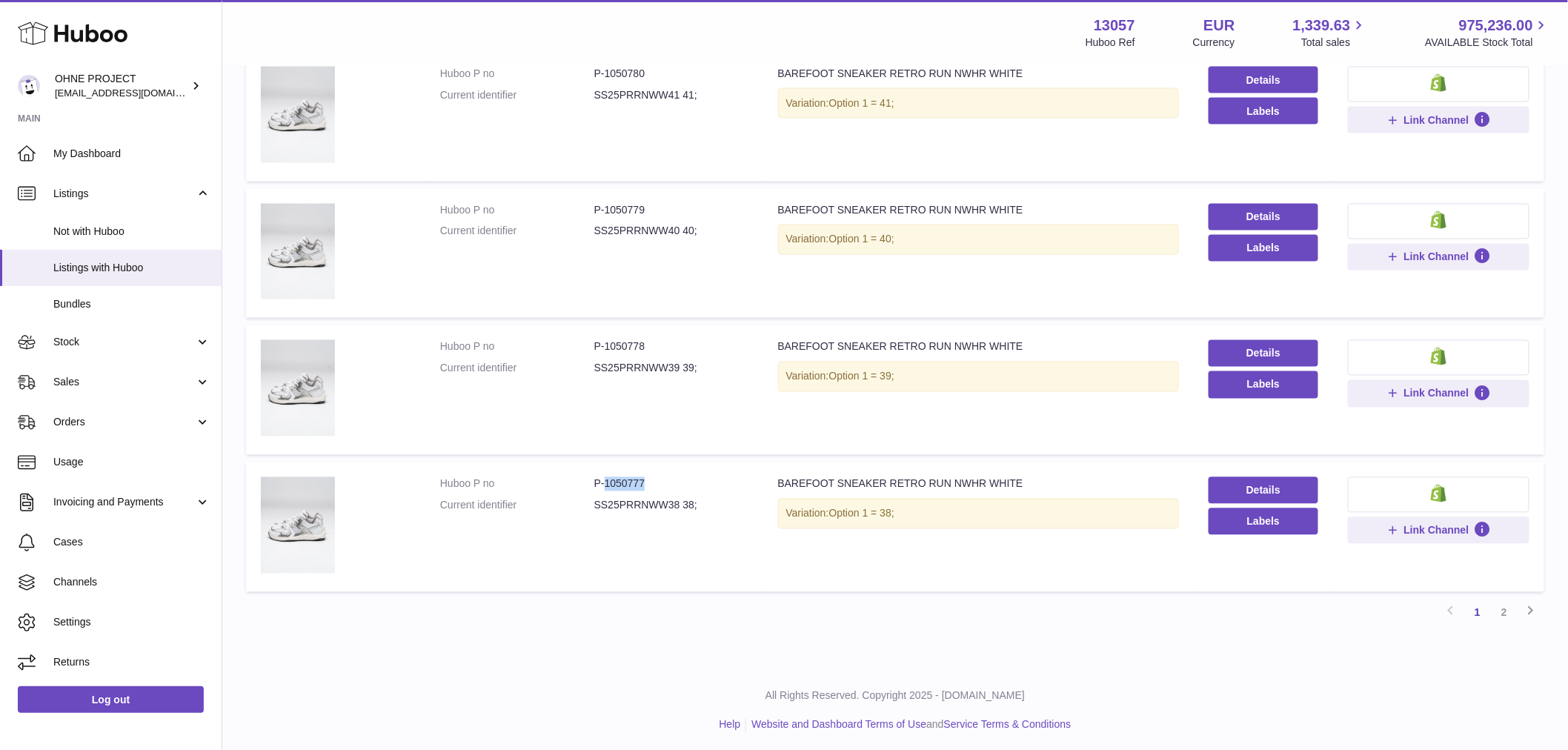
copy dd "1050777"
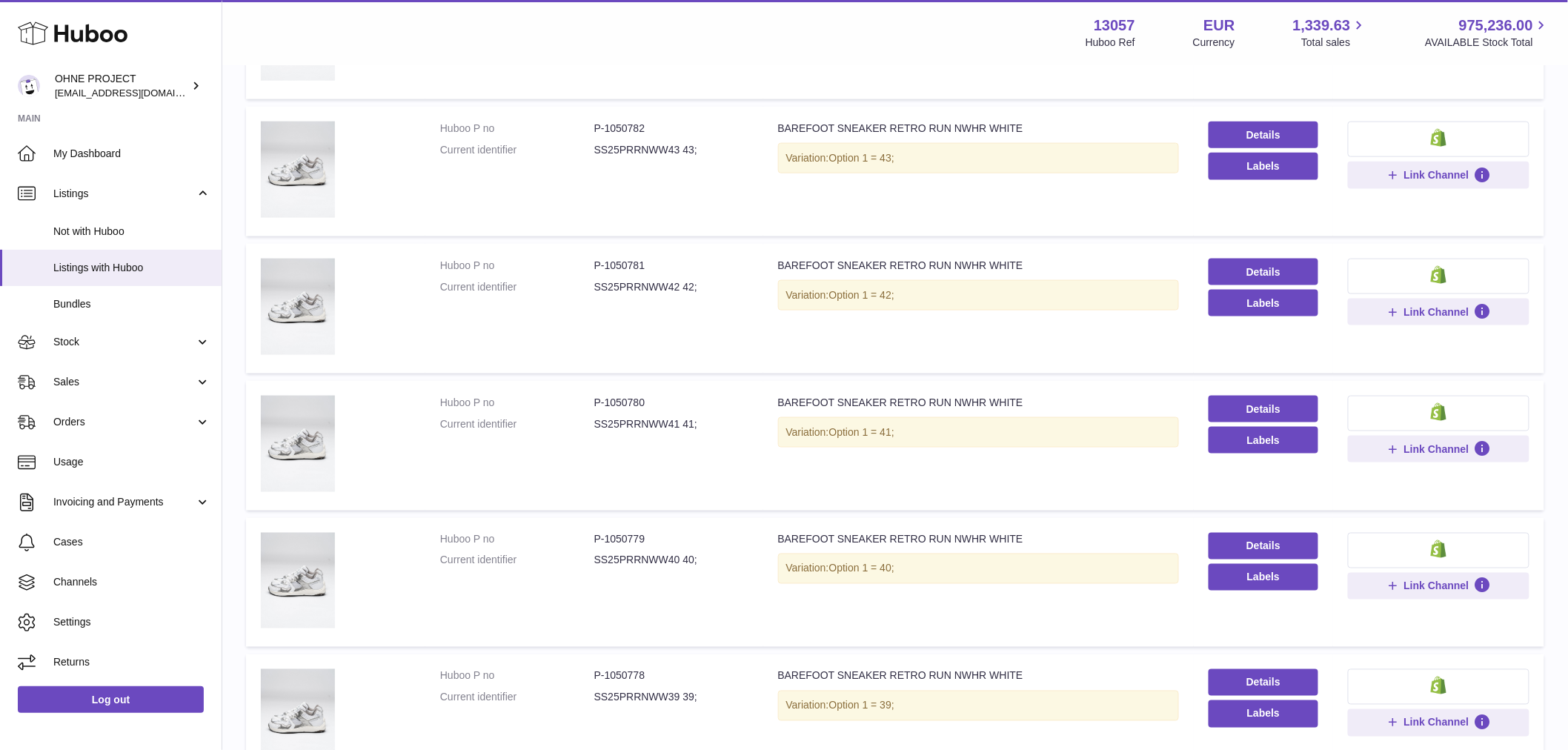
scroll to position [539, 0]
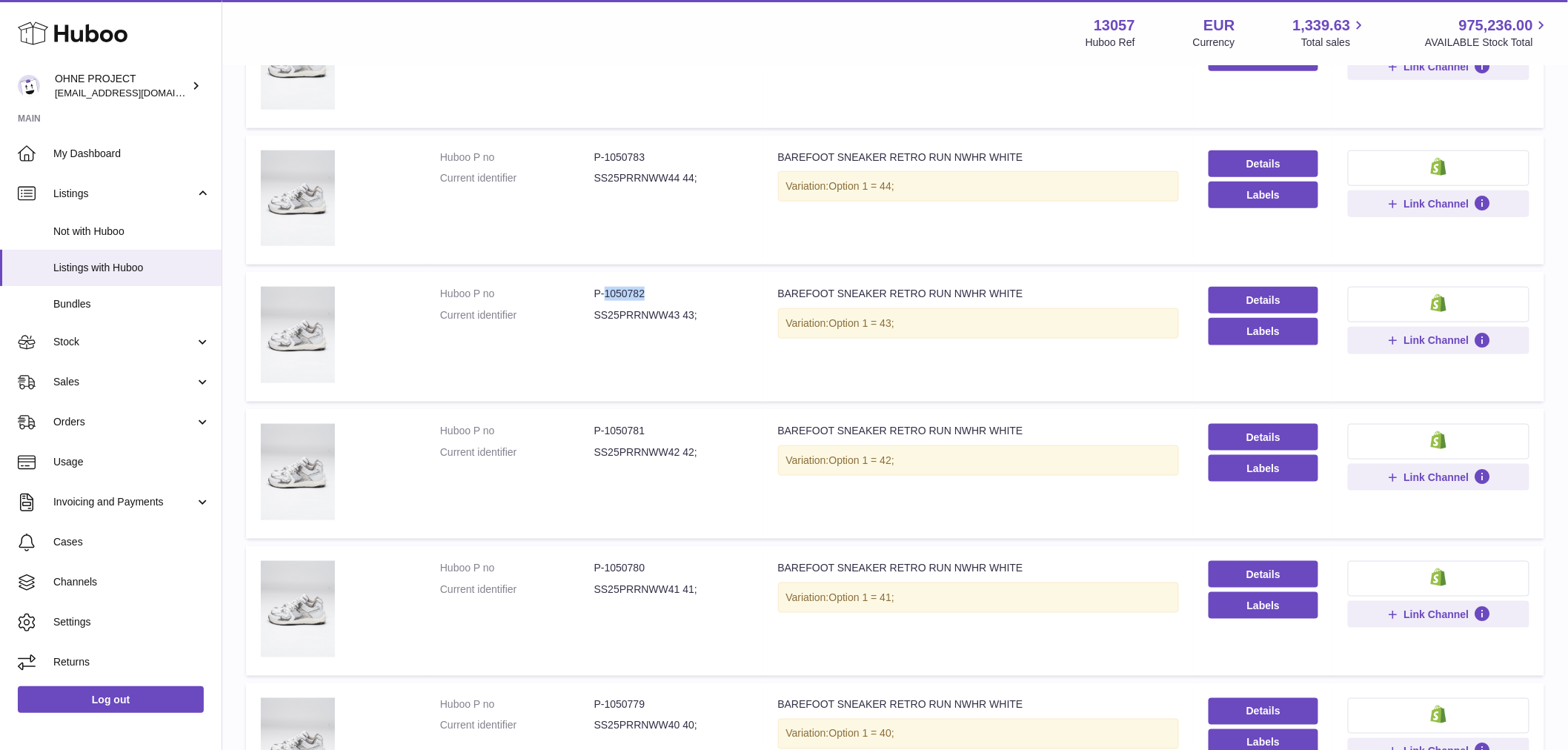
drag, startPoint x: 602, startPoint y: 291, endPoint x: 686, endPoint y: 294, distance: 84.1
click at [686, 294] on dd "P-1050782" at bounding box center [672, 293] width 154 height 14
copy dd "1050782"
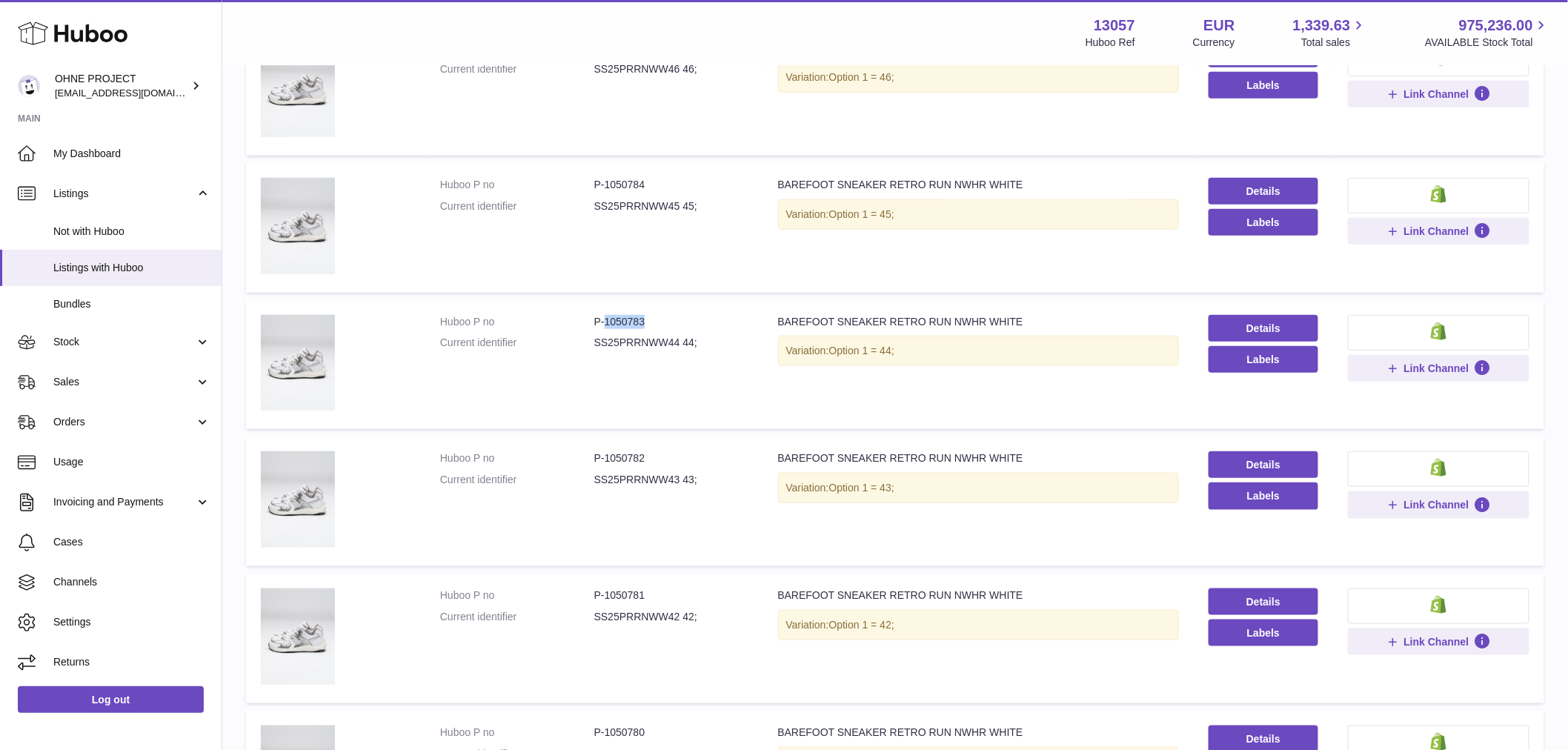
drag, startPoint x: 601, startPoint y: 315, endPoint x: 680, endPoint y: 310, distance: 79.2
click at [680, 310] on td "Huboo P no P-1050783 Current identifier SS25PRRNWW44 44;" at bounding box center [594, 364] width 338 height 129
copy dd "1050783"
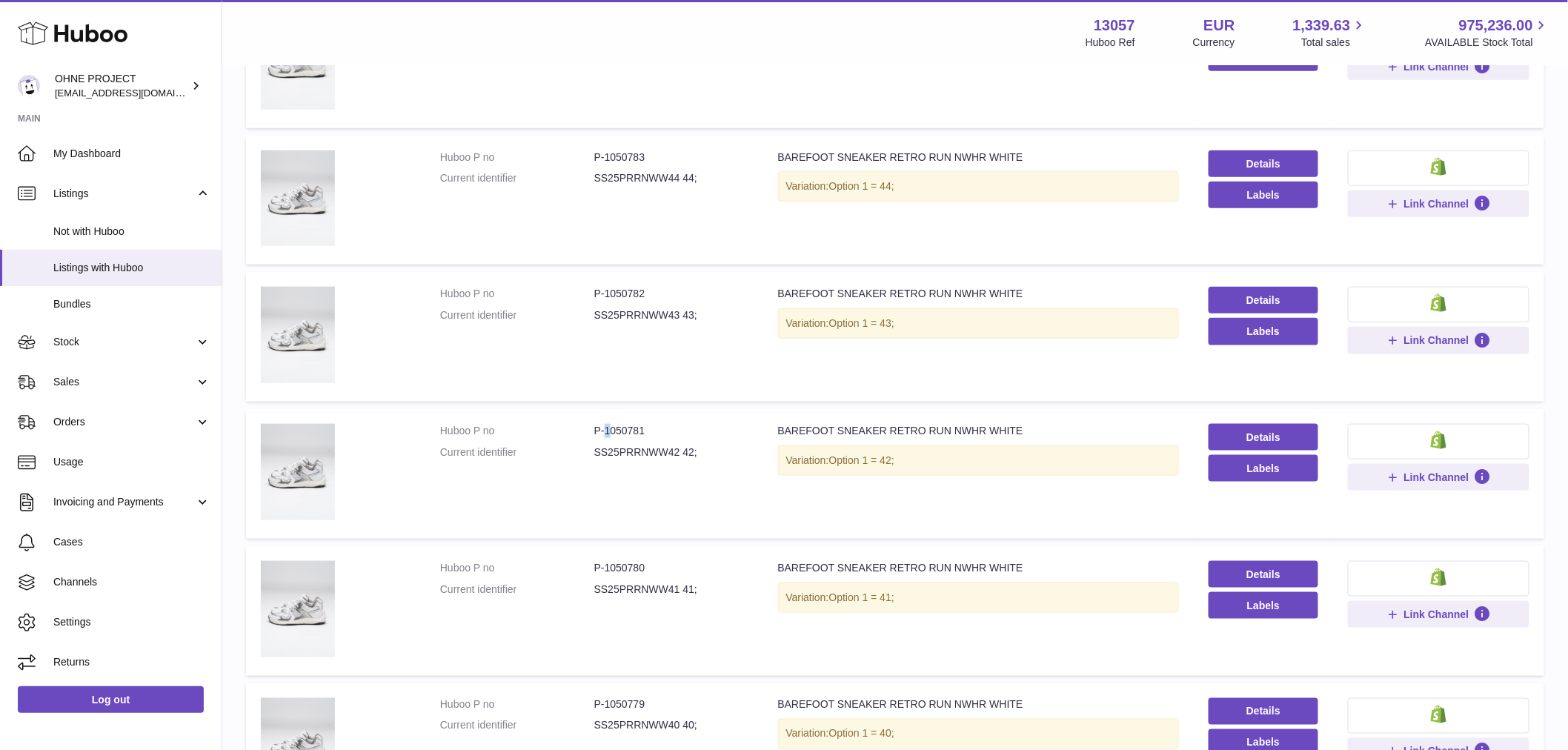
click at [609, 424] on dd "P-1050781" at bounding box center [672, 430] width 154 height 14
click at [611, 437] on dl "Huboo P no P-1050781 Current identifier SS25PRRNWW42 42;" at bounding box center [594, 445] width 308 height 43
drag, startPoint x: 602, startPoint y: 431, endPoint x: 660, endPoint y: 417, distance: 59.7
click at [656, 424] on dd "P-1050781" at bounding box center [672, 430] width 154 height 14
copy dd "1050781"
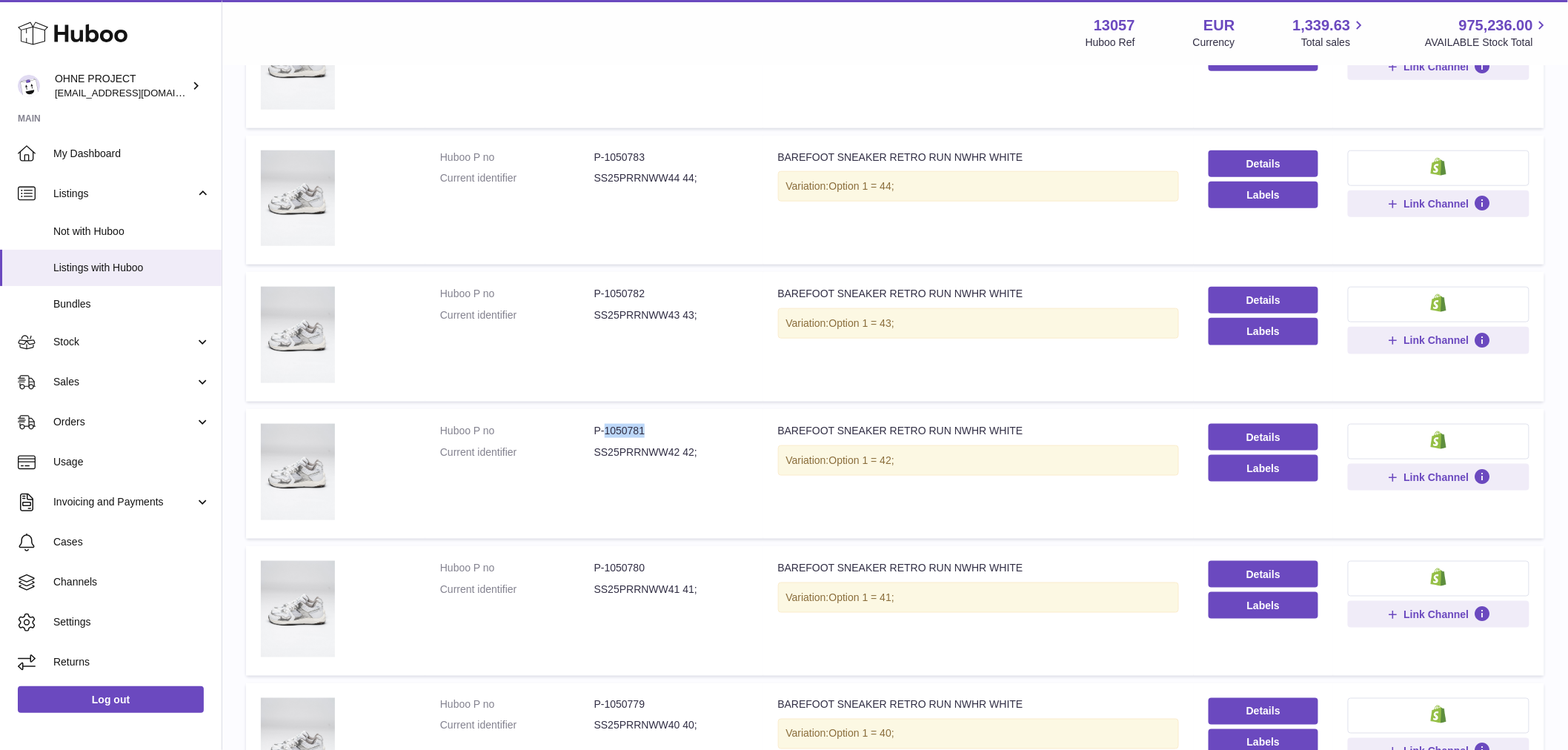
scroll to position [703, 0]
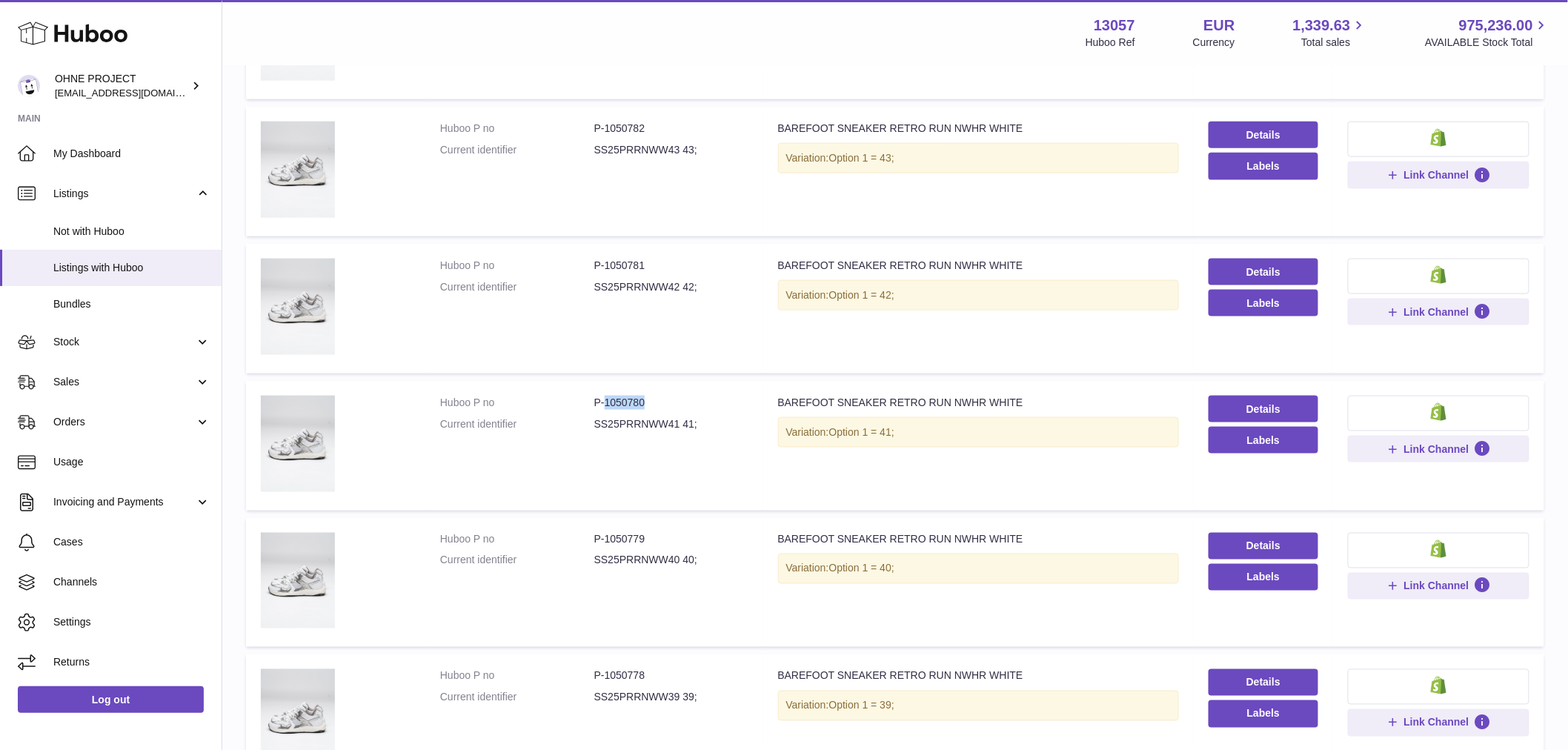
drag, startPoint x: 602, startPoint y: 395, endPoint x: 705, endPoint y: 394, distance: 103.0
click at [704, 395] on dd "P-1050780" at bounding box center [672, 402] width 154 height 14
copy dd "1050780"
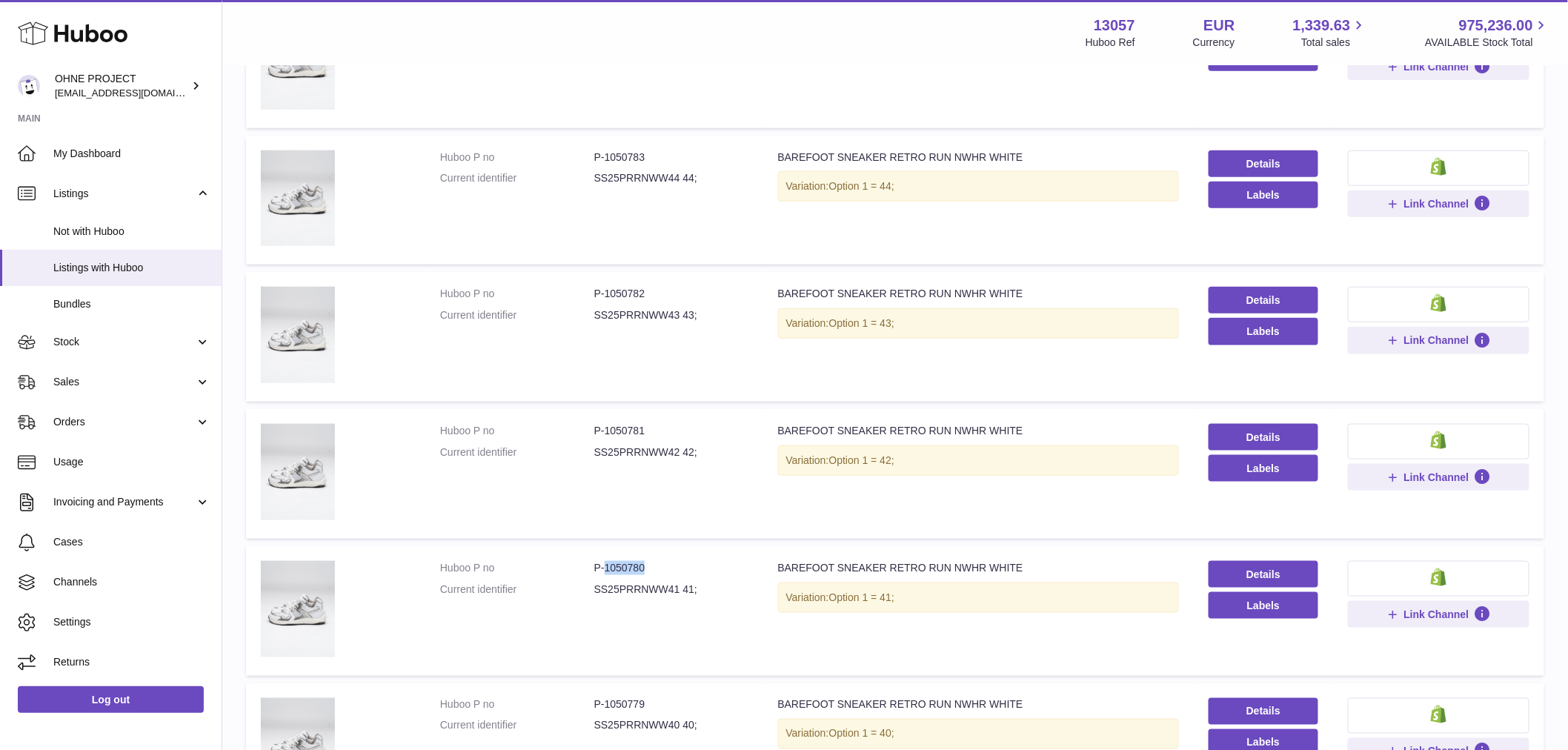
scroll to position [374, 0]
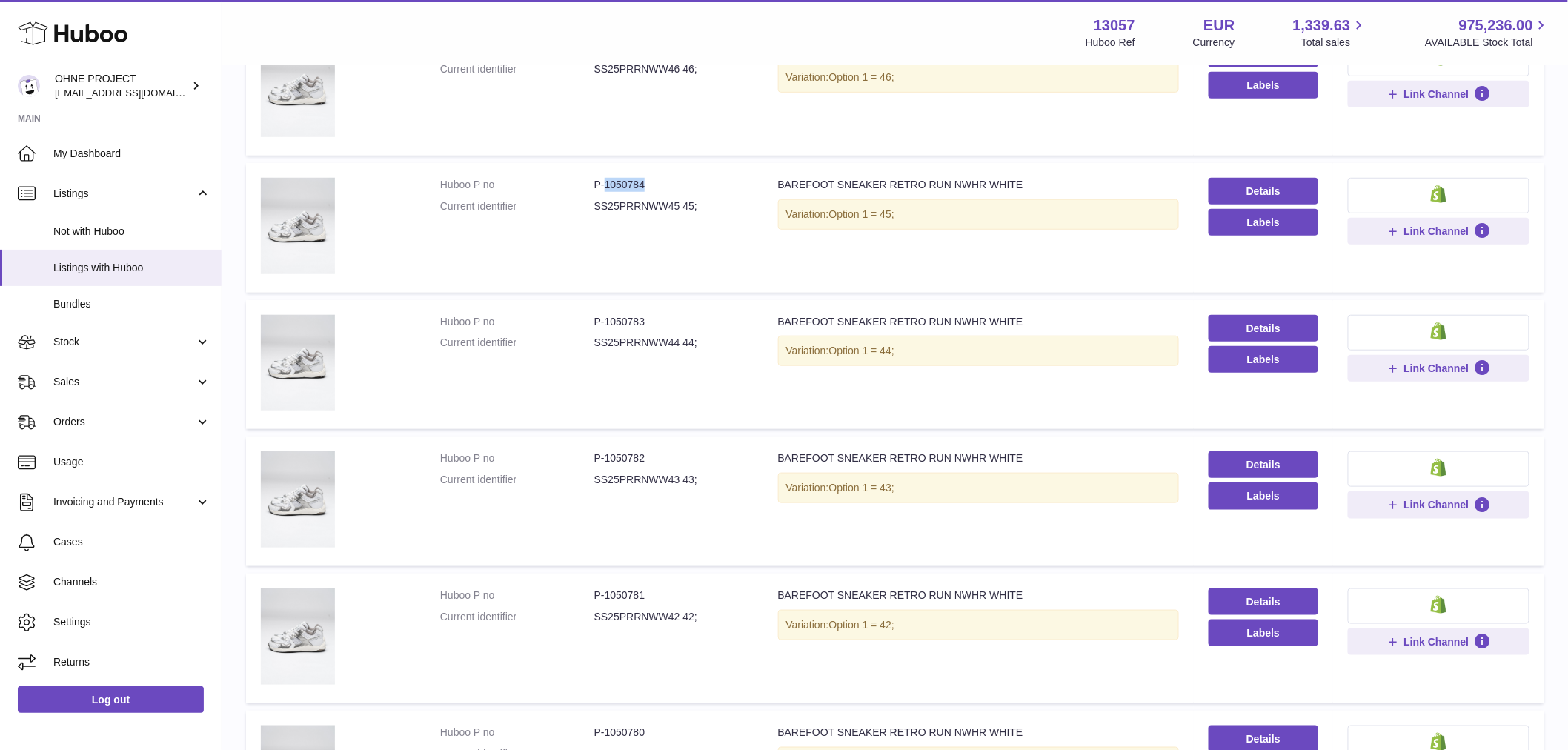
drag, startPoint x: 603, startPoint y: 182, endPoint x: 678, endPoint y: 173, distance: 75.5
click at [678, 173] on td "Huboo P no P-1050784 Current identifier SS25PRRNWW45 45;" at bounding box center [594, 227] width 338 height 129
copy dd "1050784"
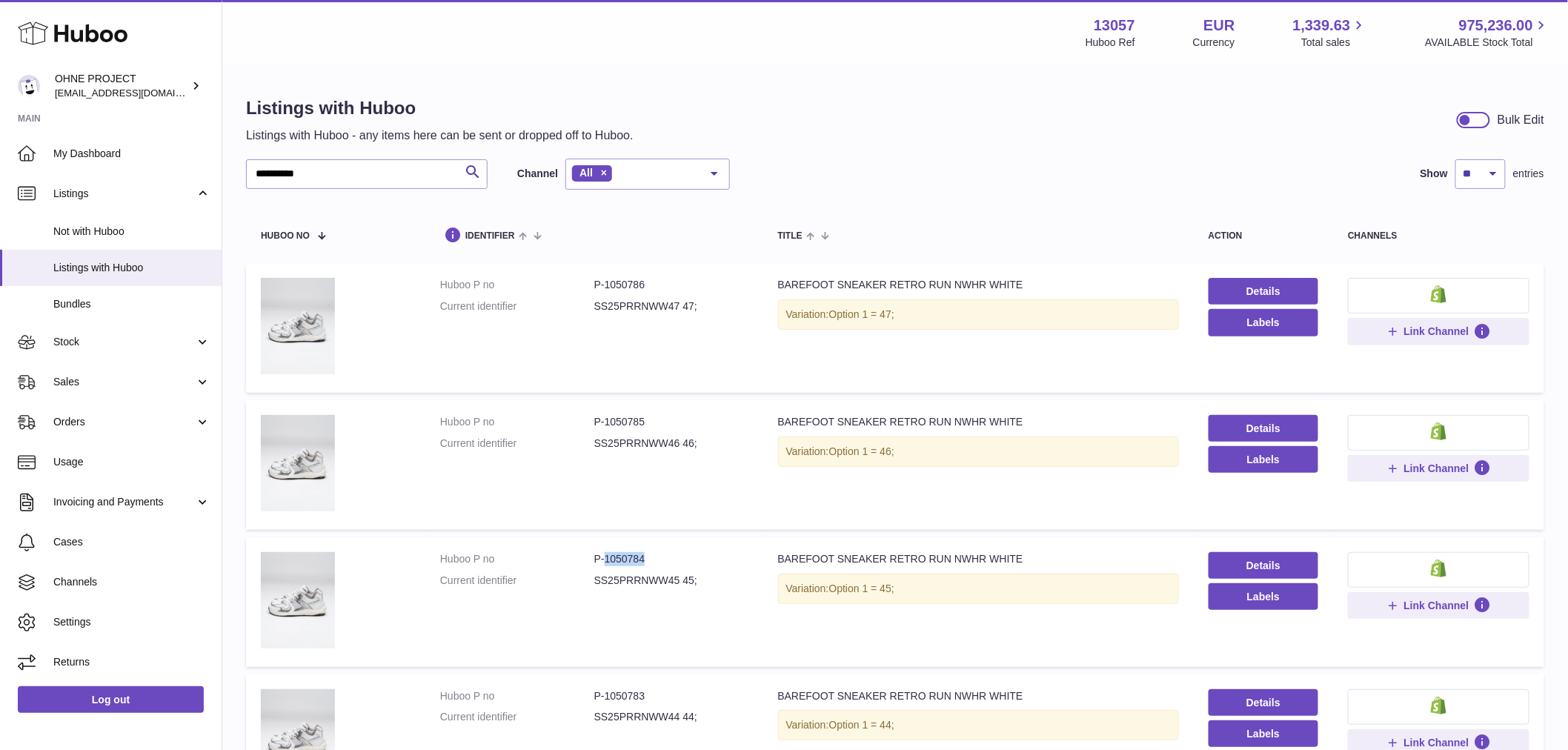
scroll to position [329, 0]
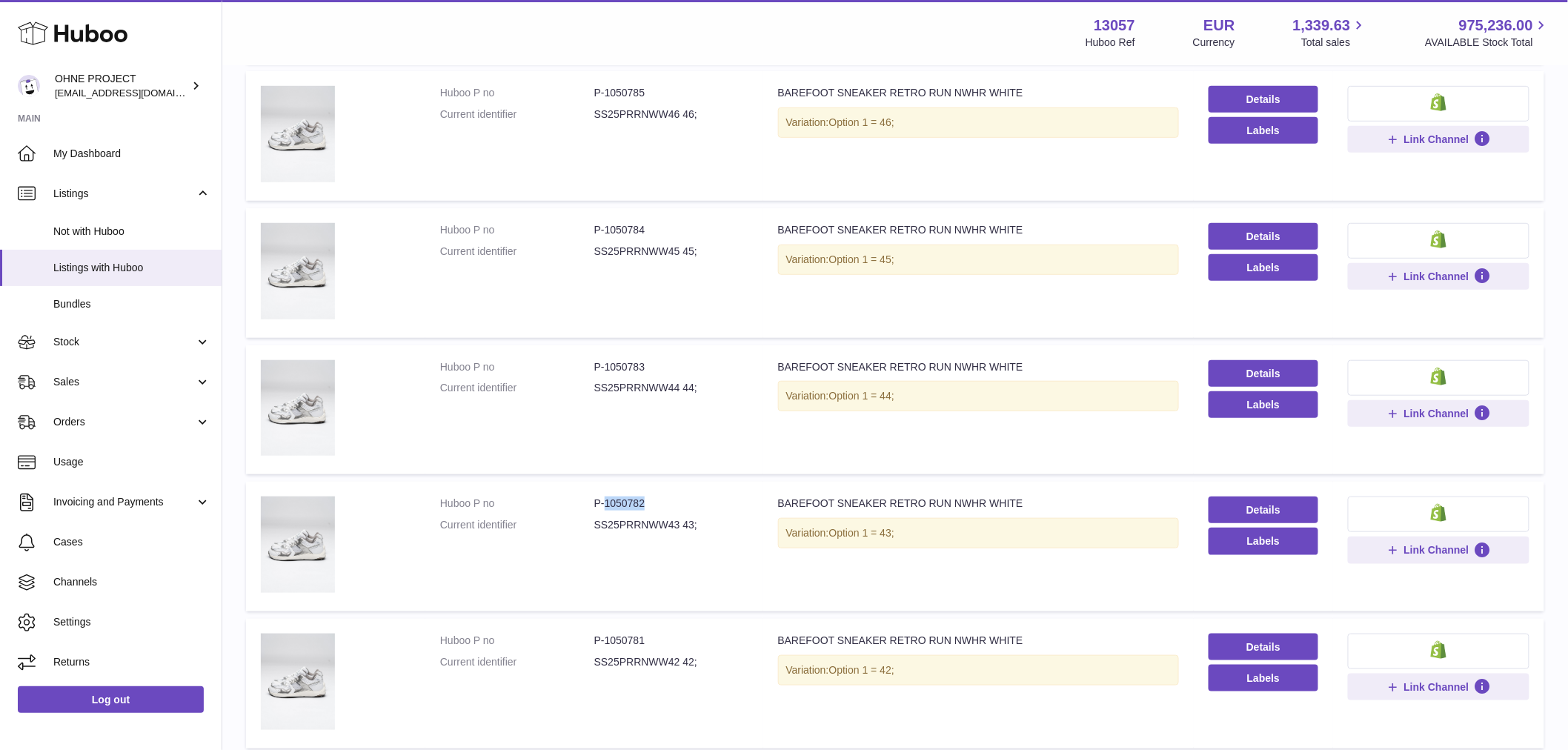
drag, startPoint x: 602, startPoint y: 500, endPoint x: 693, endPoint y: 485, distance: 92.2
click at [677, 498] on dd "P-1050782" at bounding box center [672, 502] width 154 height 14
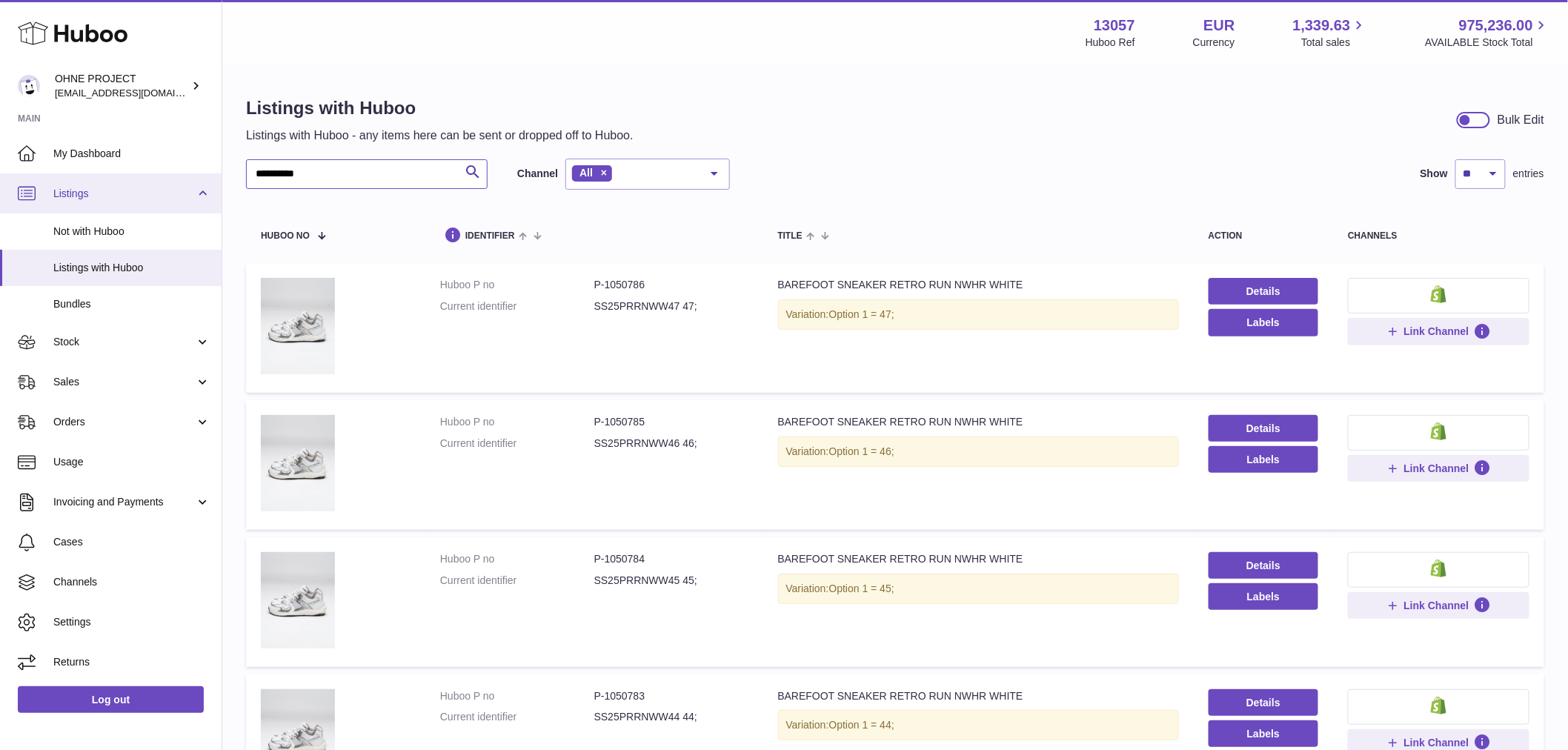
drag, startPoint x: 351, startPoint y: 180, endPoint x: 201, endPoint y: 189, distance: 150.3
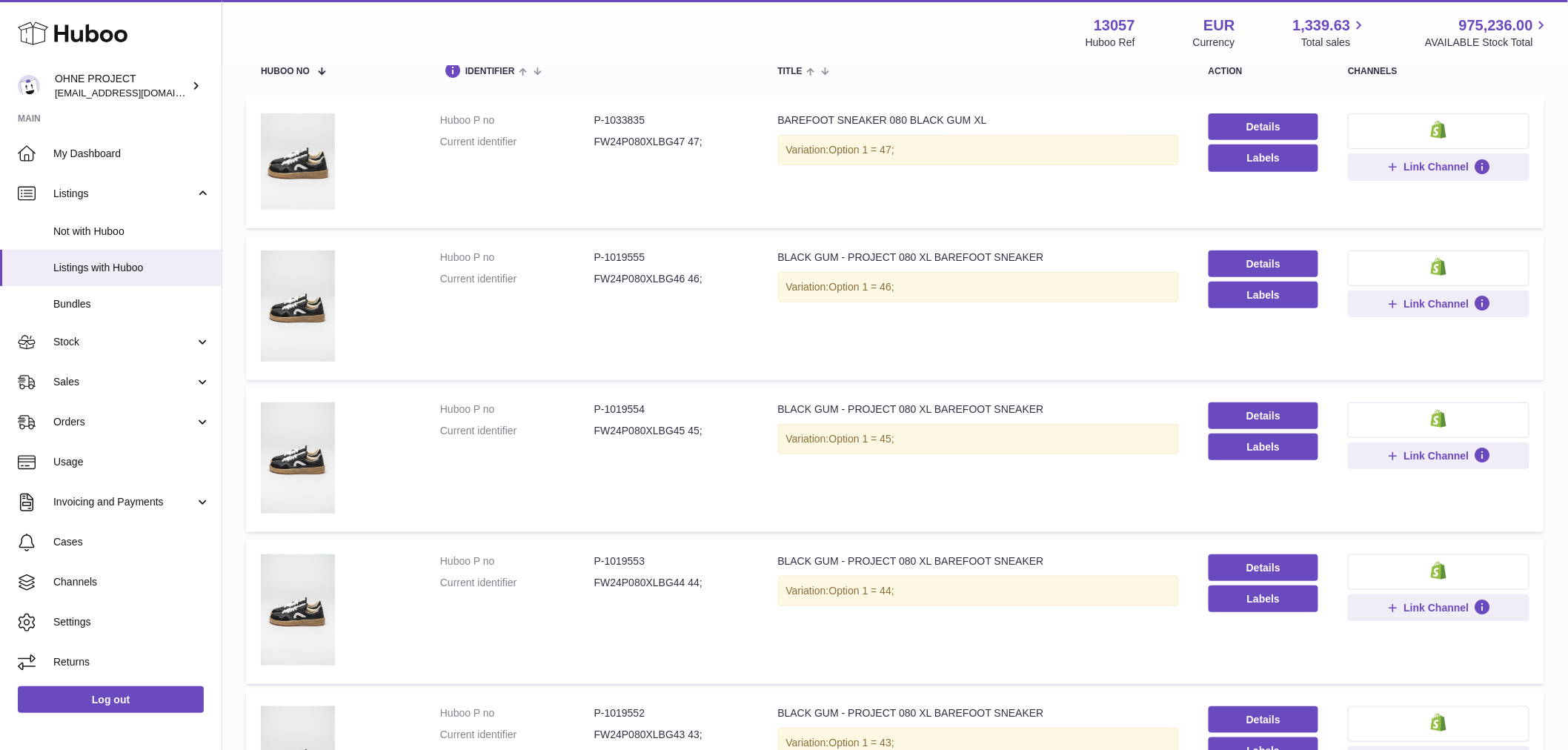
scroll to position [329, 0]
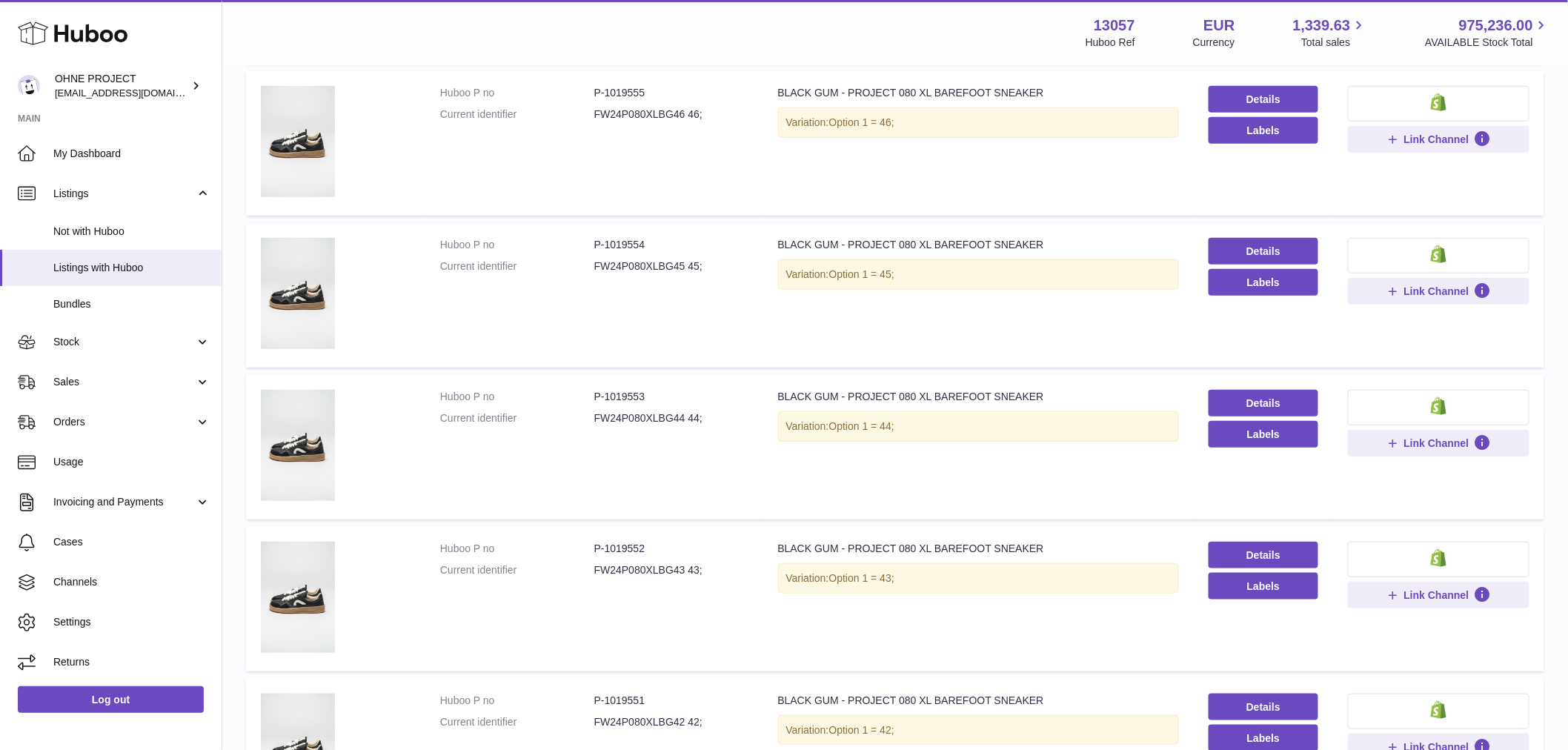
type input "*********"
drag, startPoint x: 606, startPoint y: 542, endPoint x: 627, endPoint y: 545, distance: 21.2
click at [627, 545] on dd "P-1019552" at bounding box center [672, 548] width 154 height 14
drag, startPoint x: 627, startPoint y: 546, endPoint x: 604, endPoint y: 556, distance: 25.1
click at [627, 547] on dd "P-1019552" at bounding box center [672, 548] width 154 height 14
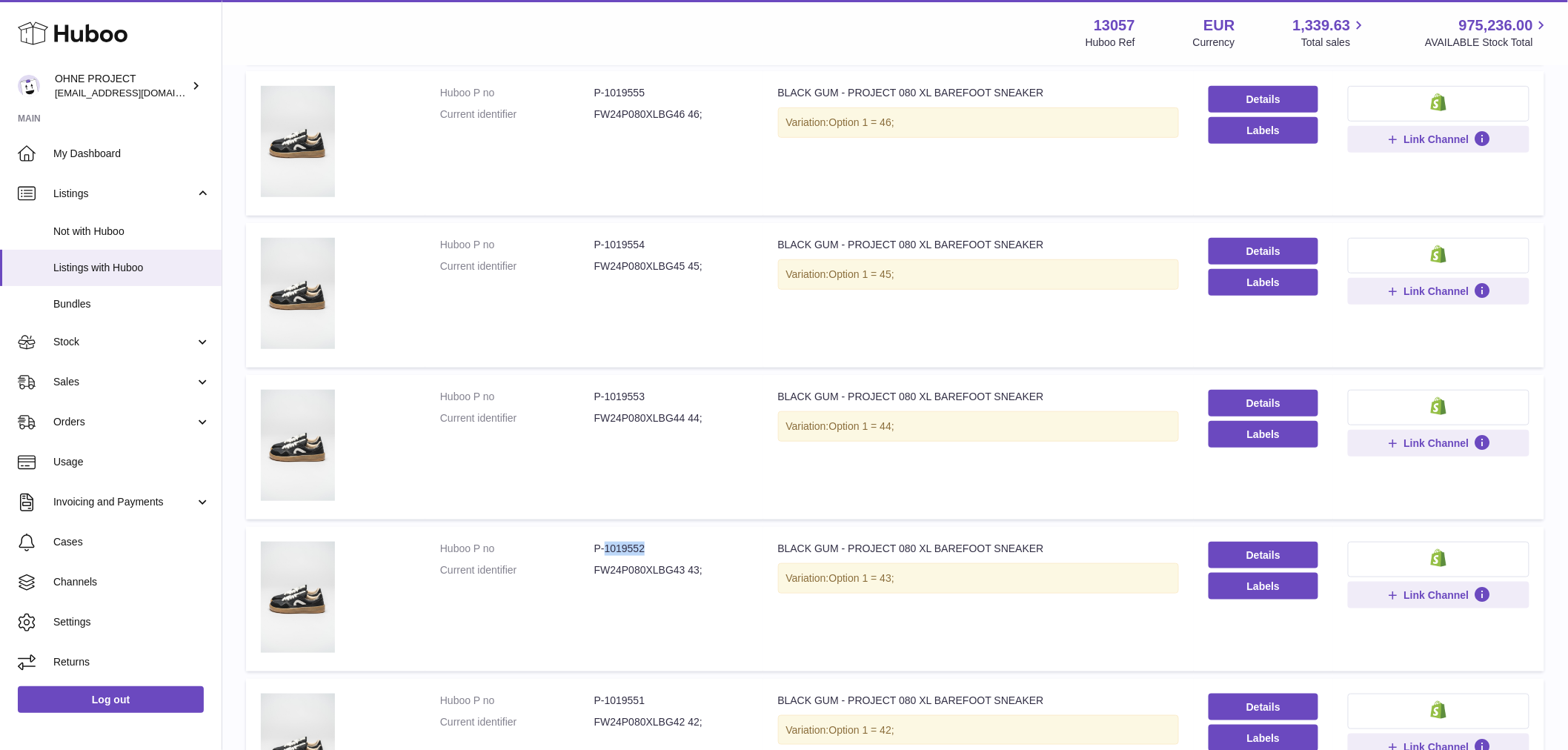
drag, startPoint x: 602, startPoint y: 551, endPoint x: 672, endPoint y: 550, distance: 70.0
click at [670, 552] on dd "P-1019552" at bounding box center [672, 548] width 154 height 14
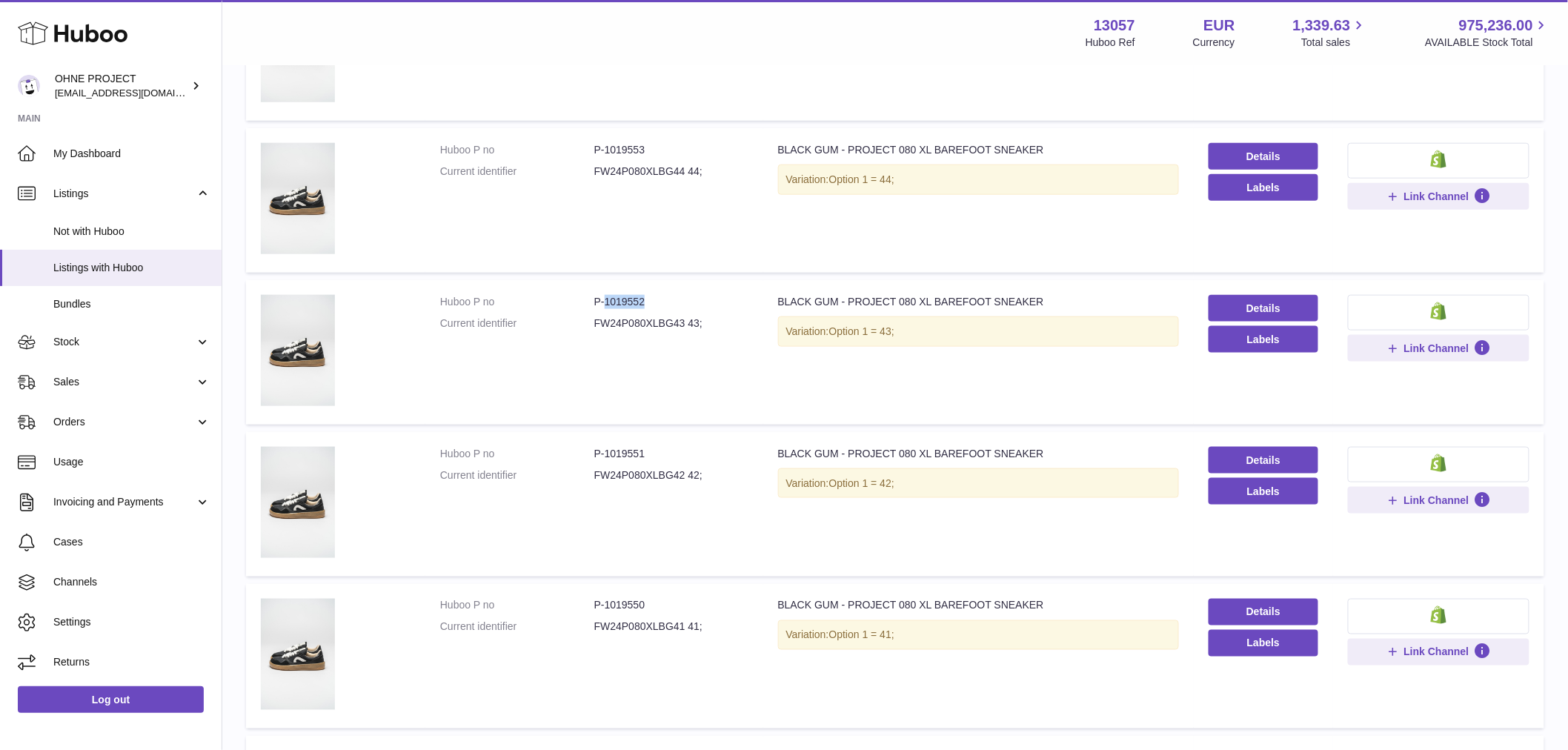
scroll to position [247, 0]
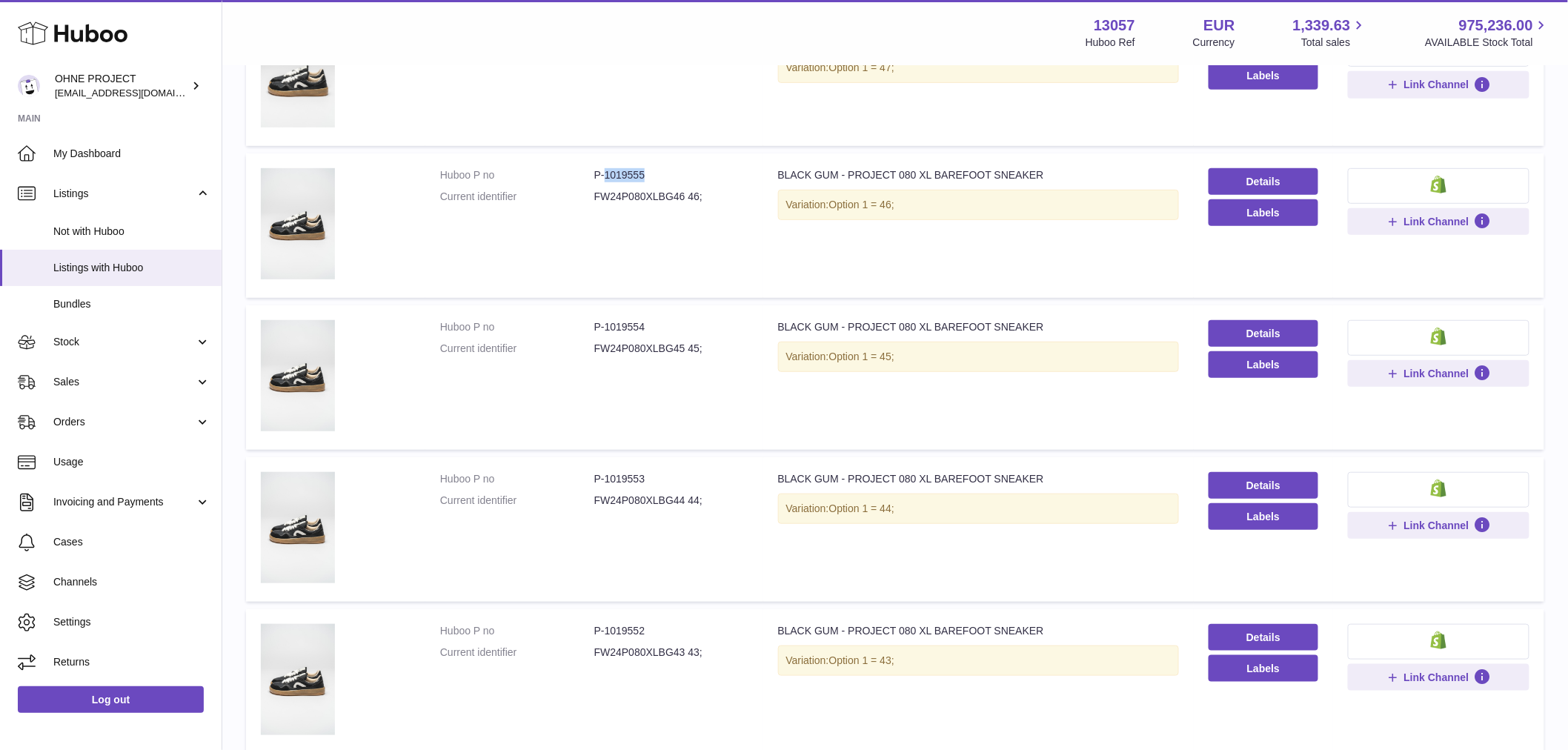
drag, startPoint x: 604, startPoint y: 174, endPoint x: 655, endPoint y: 174, distance: 51.0
click at [655, 174] on dd "P-1019555" at bounding box center [672, 175] width 154 height 14
